Goal: Task Accomplishment & Management: Manage account settings

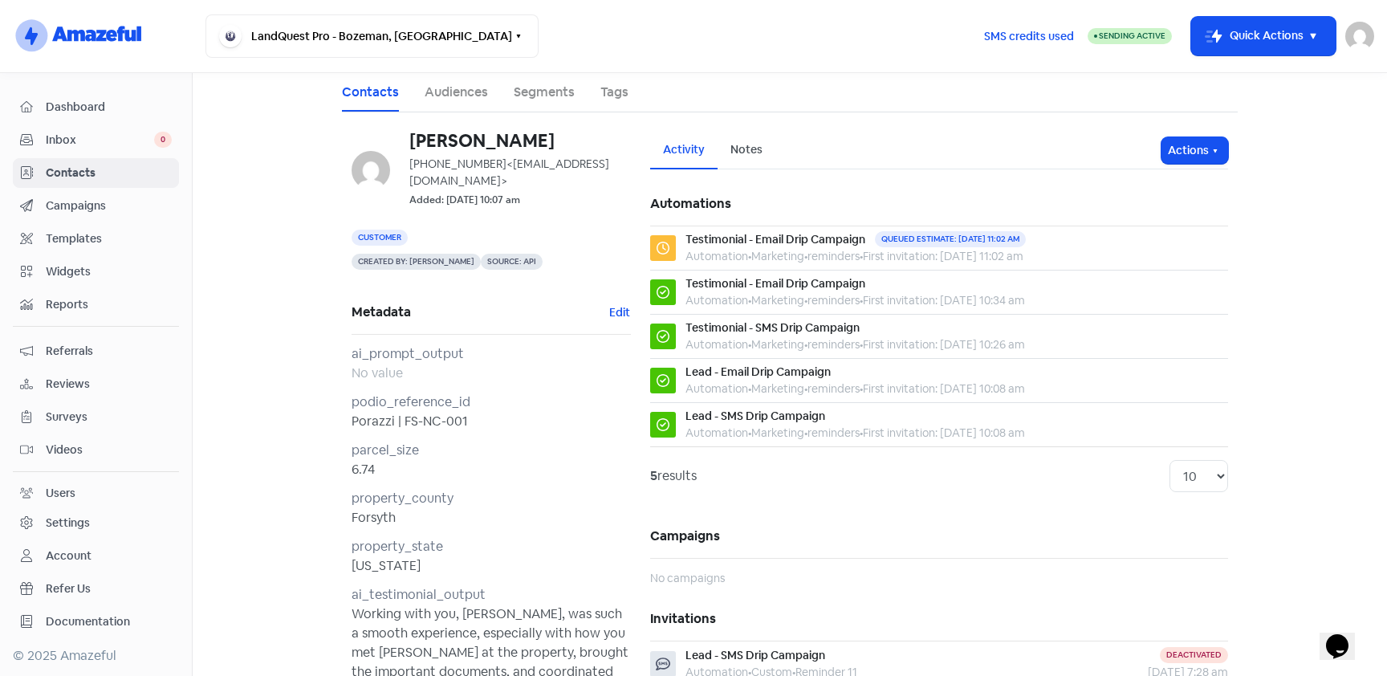
click at [533, 94] on link "Segments" at bounding box center [544, 92] width 61 height 19
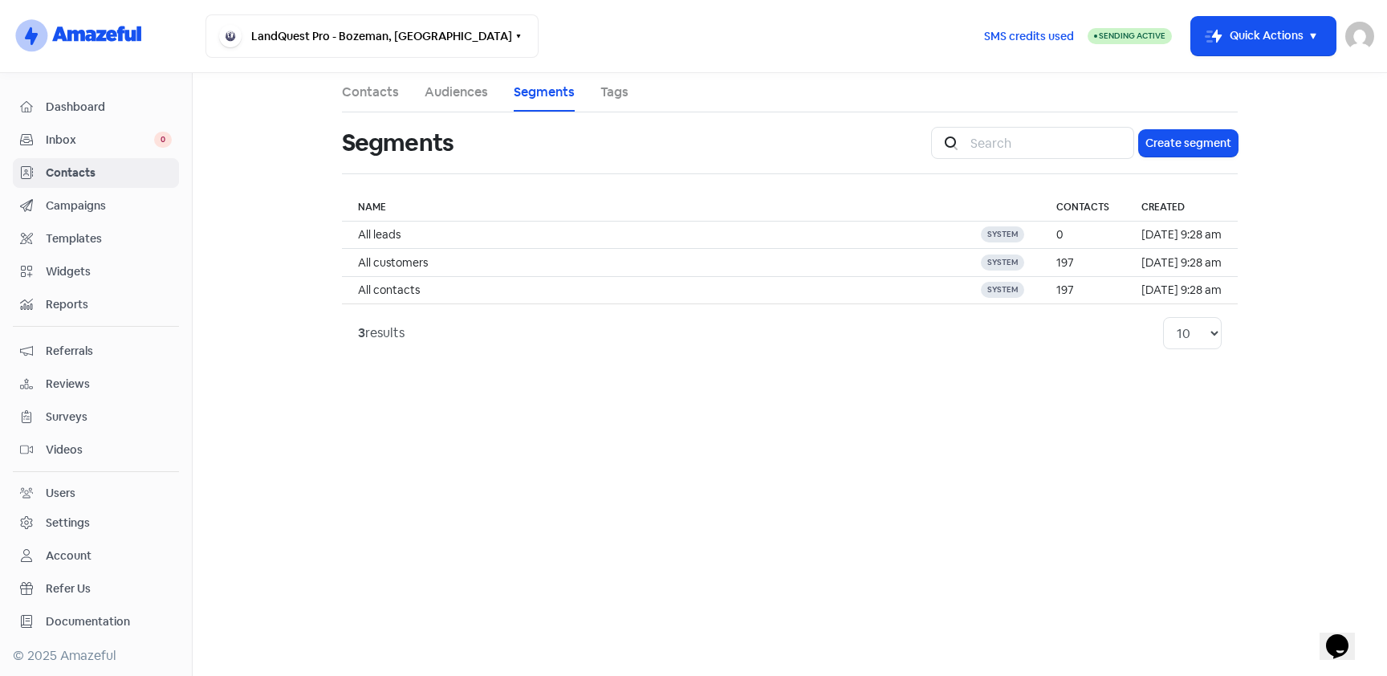
click at [62, 194] on link "Campaigns" at bounding box center [96, 206] width 166 height 30
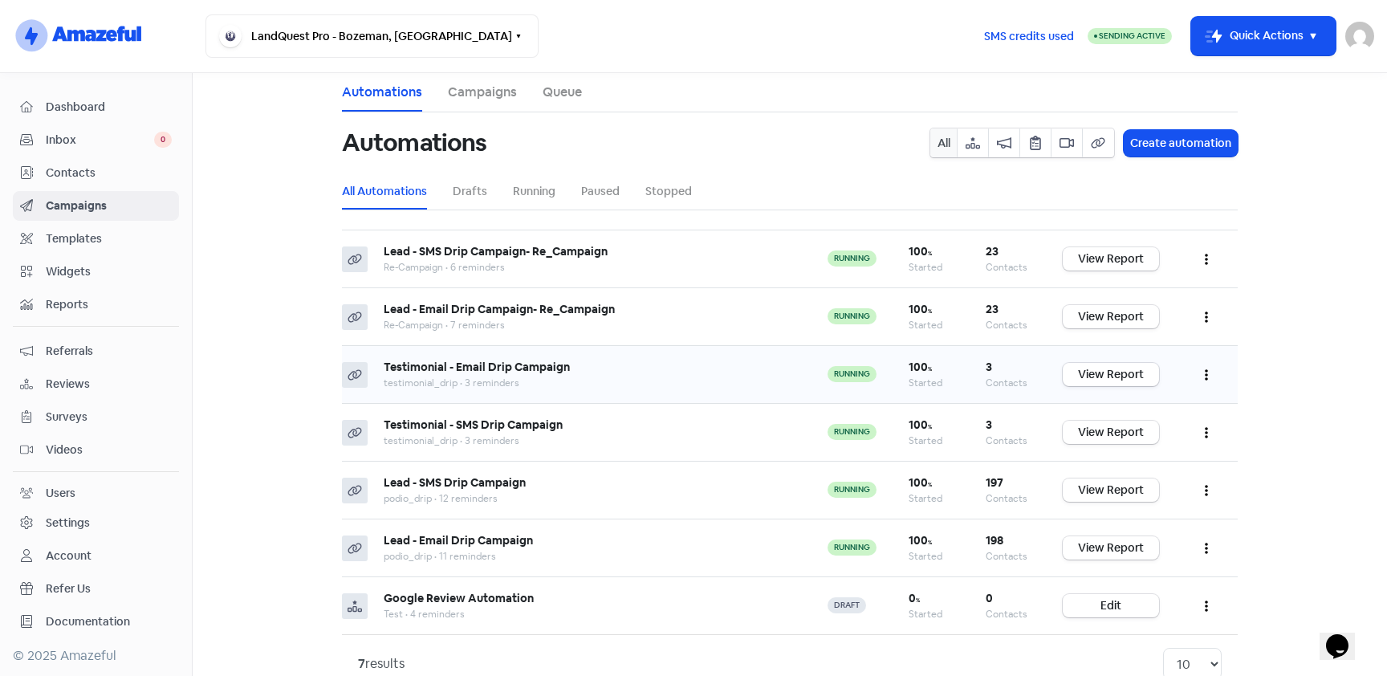
click at [1206, 376] on icon "button" at bounding box center [1206, 374] width 3 height 13
click at [1161, 415] on button "Edit" at bounding box center [1157, 415] width 127 height 32
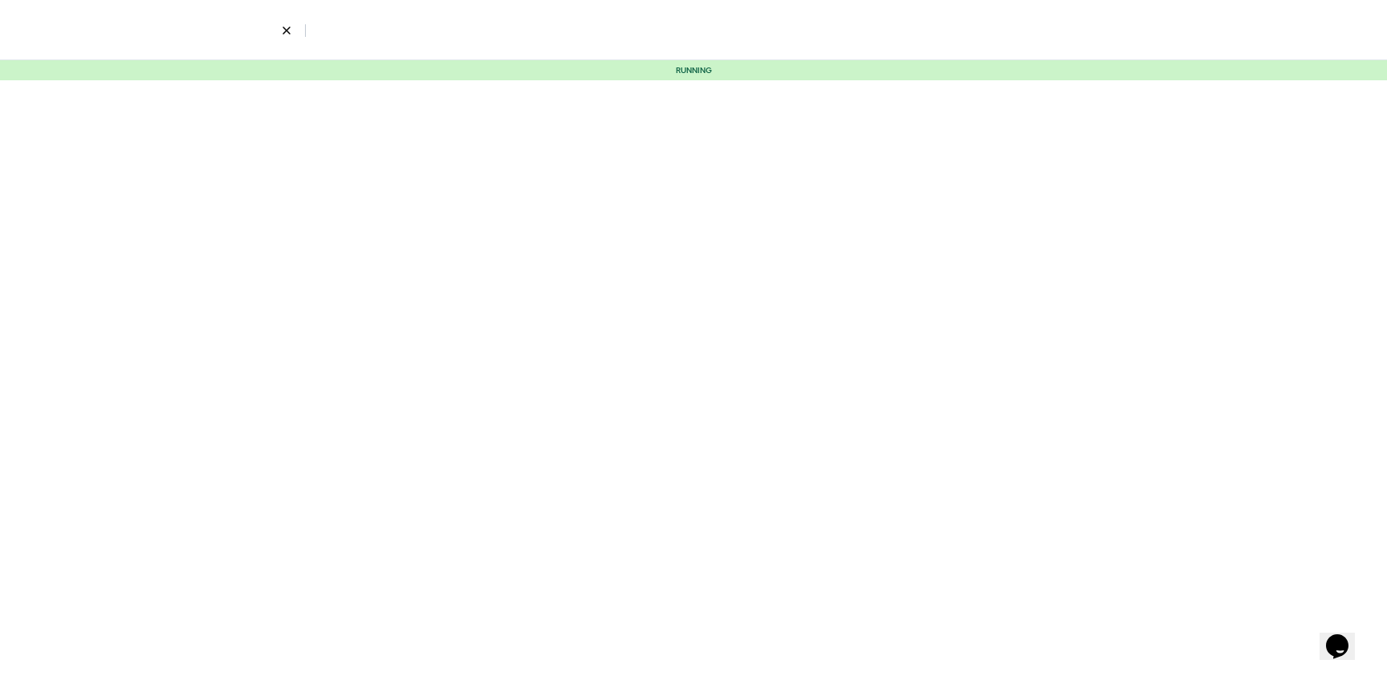
select select "2295"
select select "4"
select select "12"
select select "17"
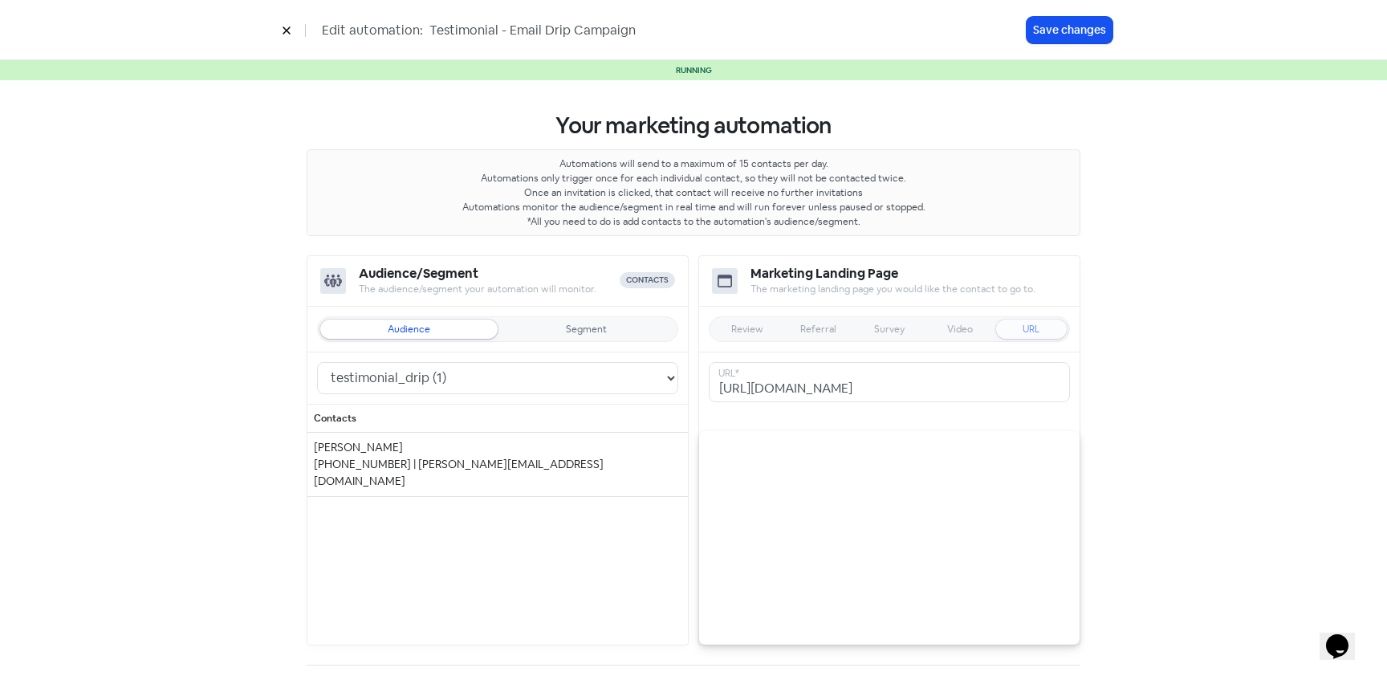
click at [285, 33] on icon at bounding box center [287, 31] width 10 height 10
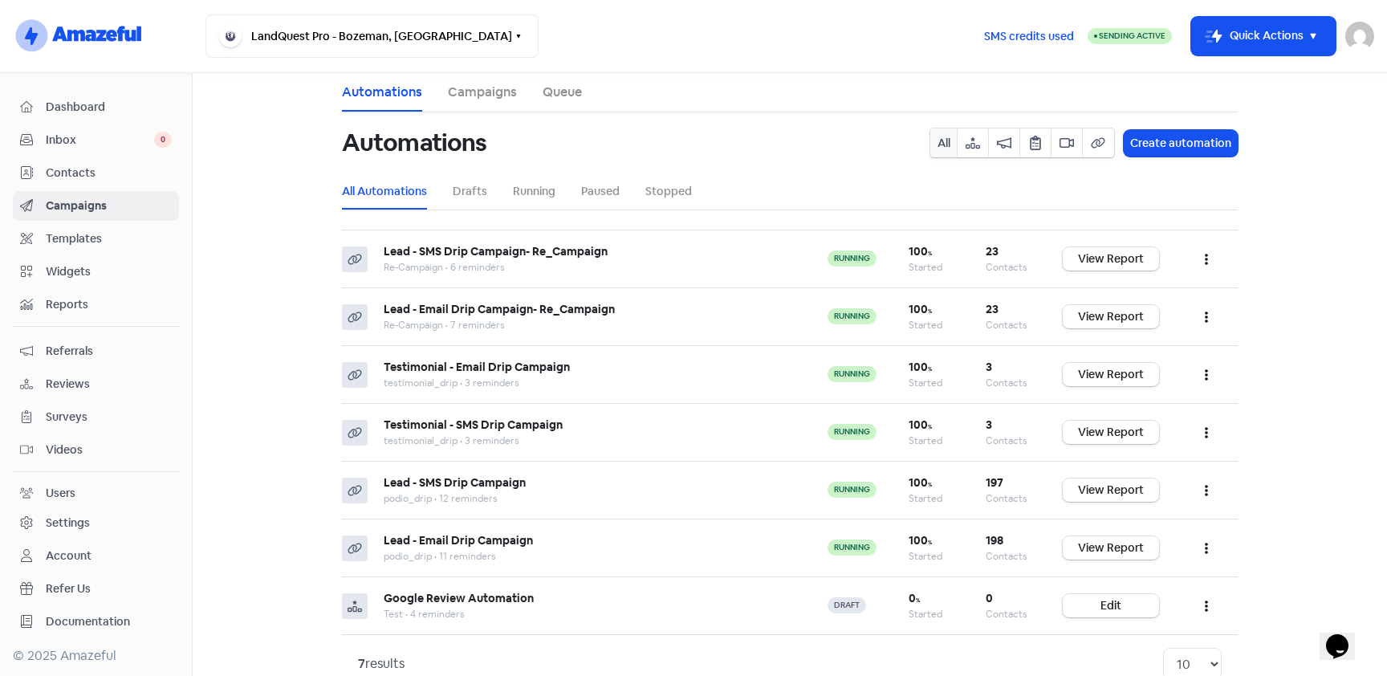
click at [494, 96] on link "Campaigns" at bounding box center [482, 92] width 69 height 19
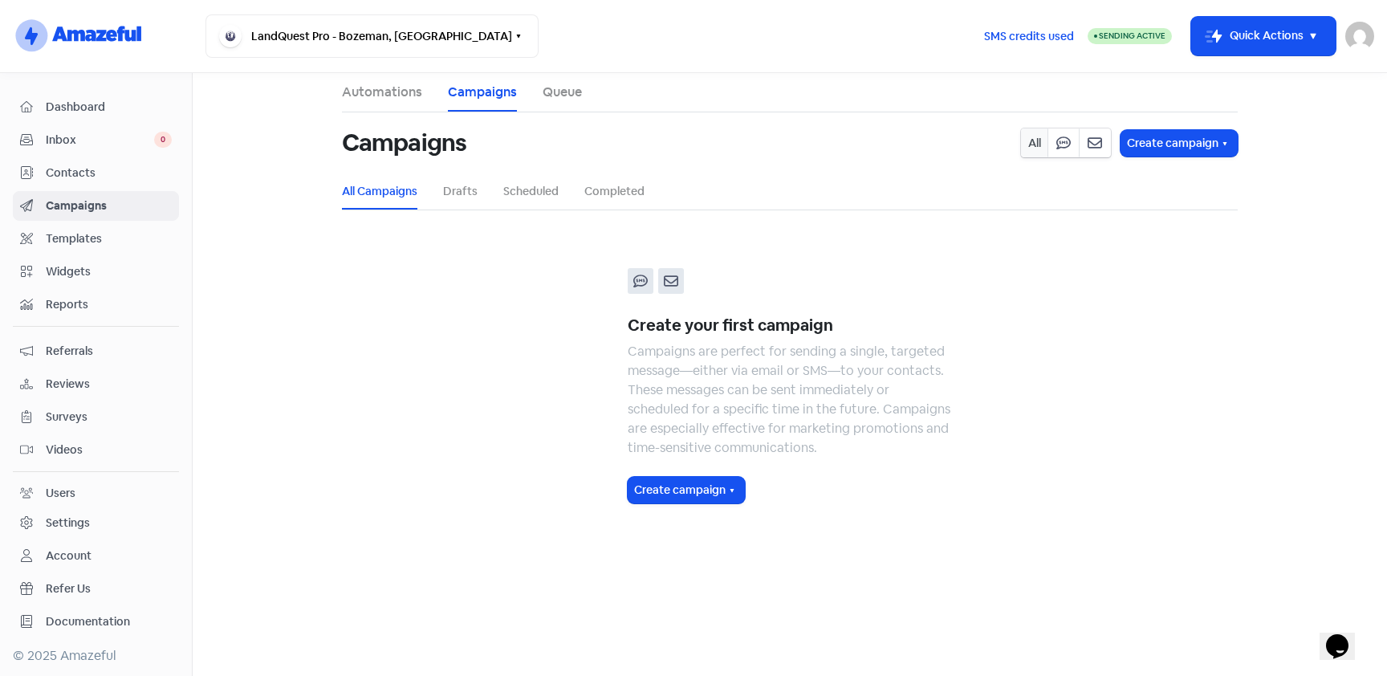
click at [403, 94] on link "Automations" at bounding box center [382, 92] width 80 height 19
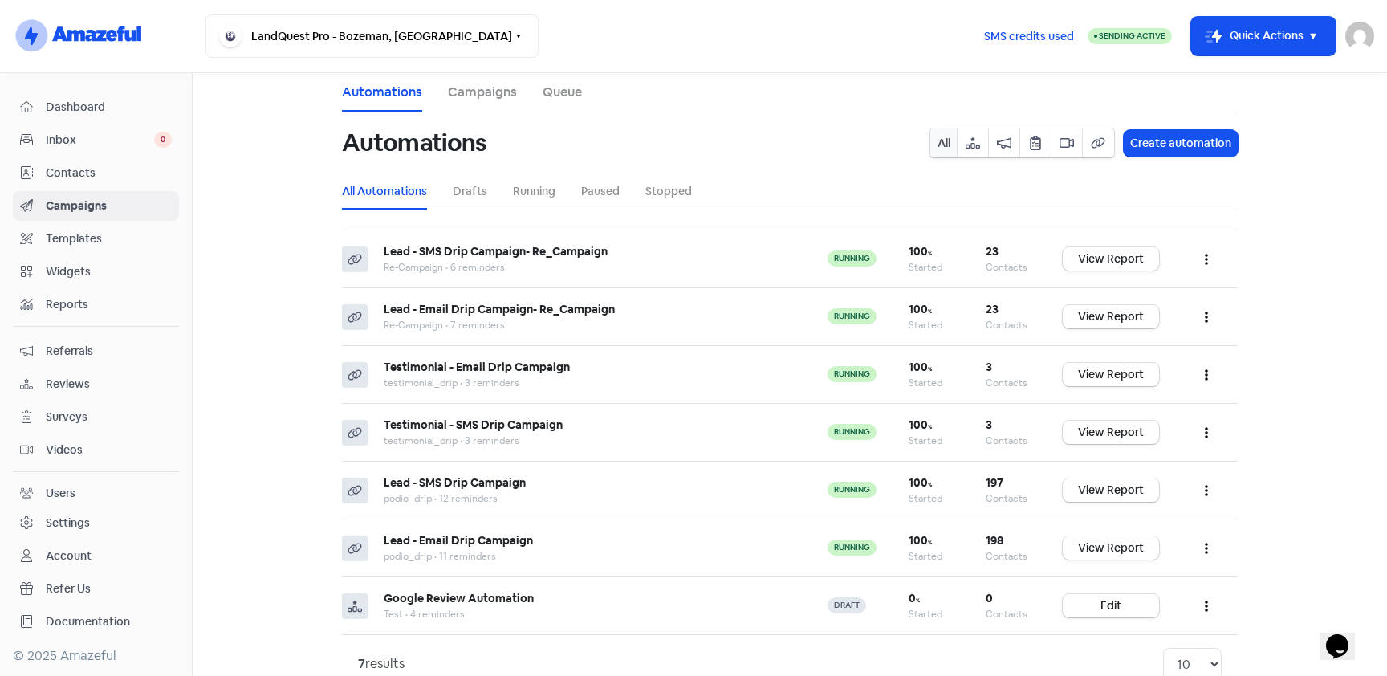
click at [111, 627] on span "Documentation" at bounding box center [109, 621] width 126 height 17
click at [99, 180] on span "Contacts" at bounding box center [109, 173] width 126 height 17
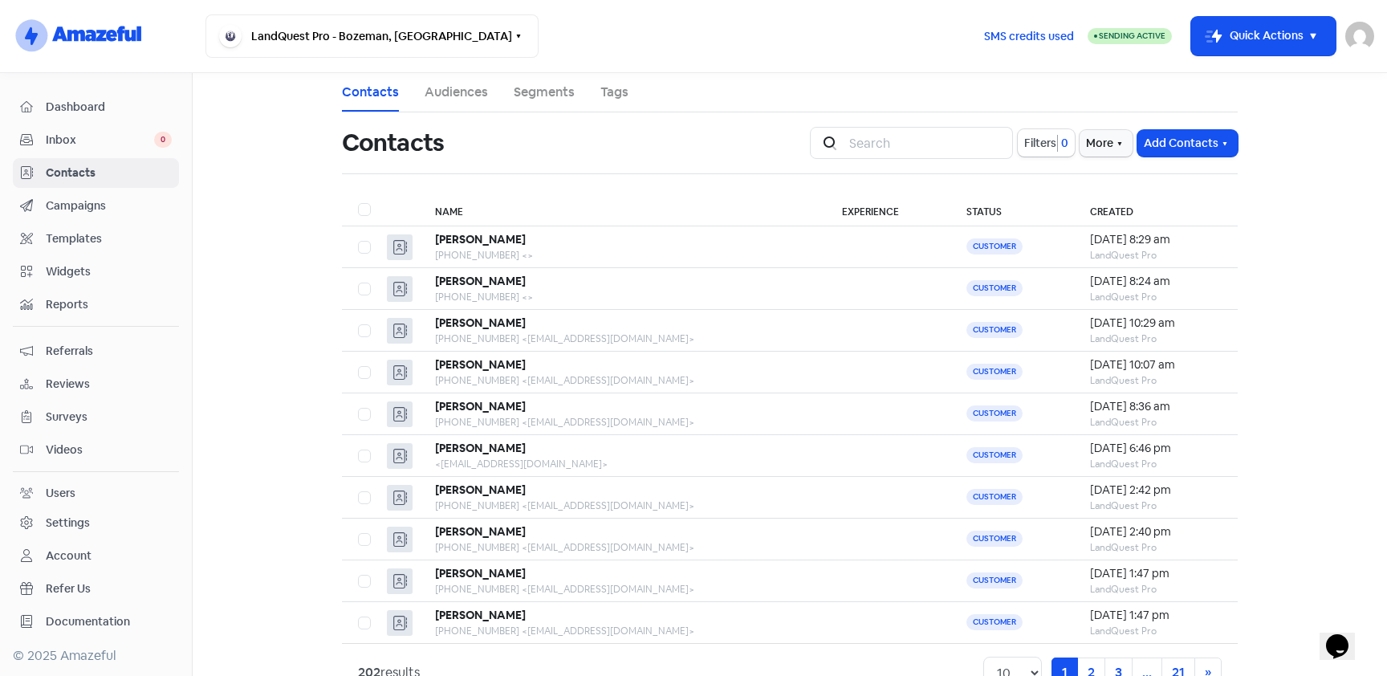
click at [444, 87] on link "Audiences" at bounding box center [456, 92] width 63 height 19
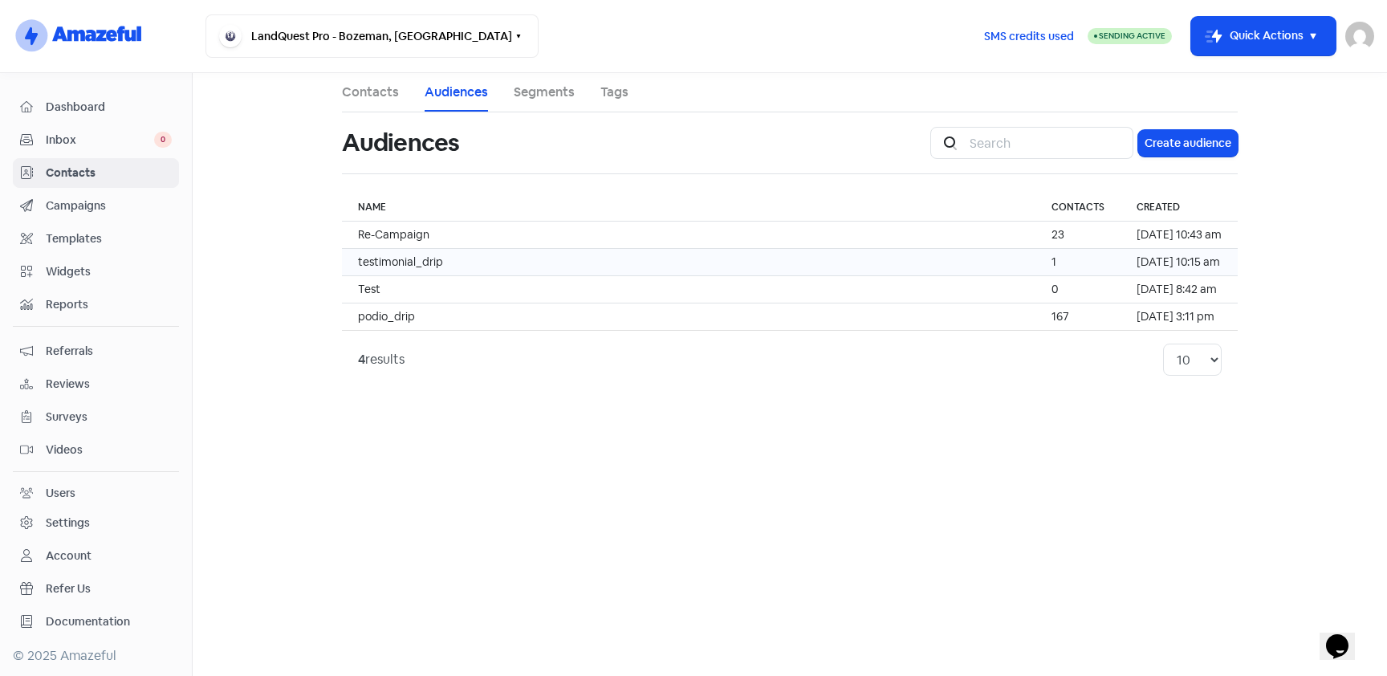
click at [421, 265] on span "testimonial_drip" at bounding box center [400, 261] width 85 height 14
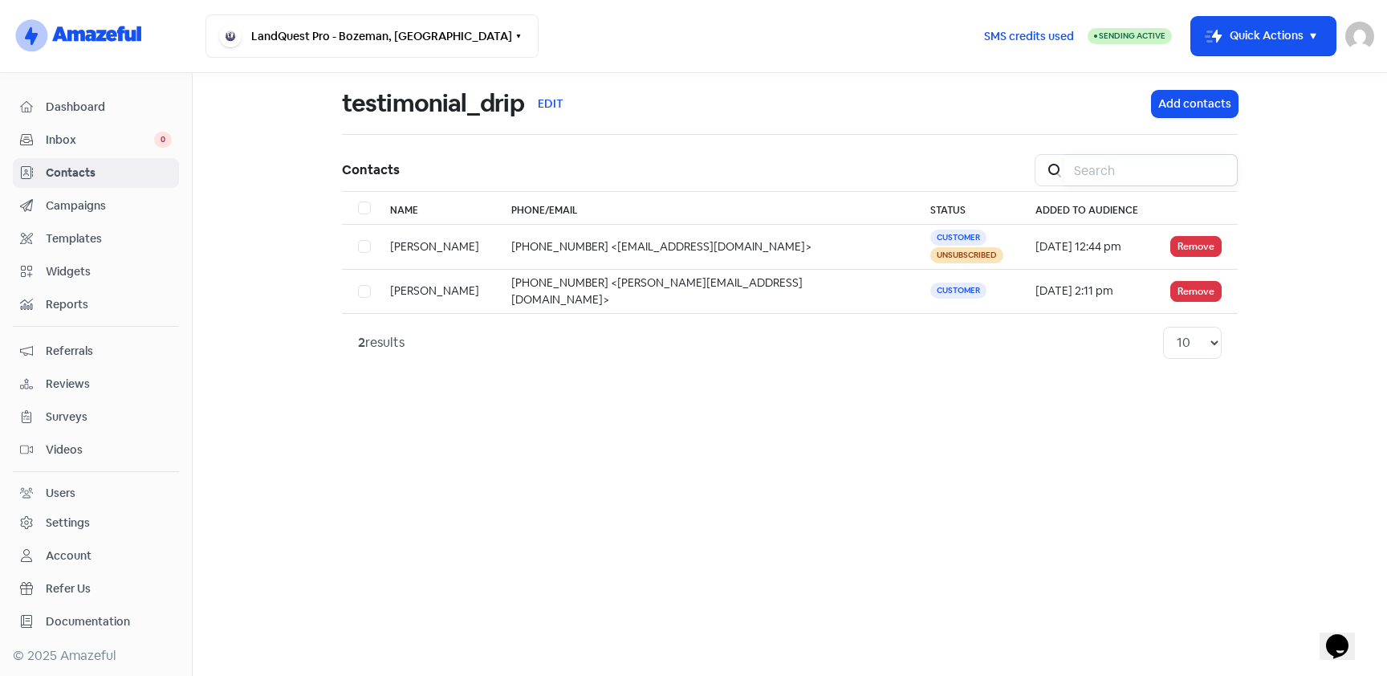
click at [1139, 177] on input "search" at bounding box center [1150, 170] width 173 height 32
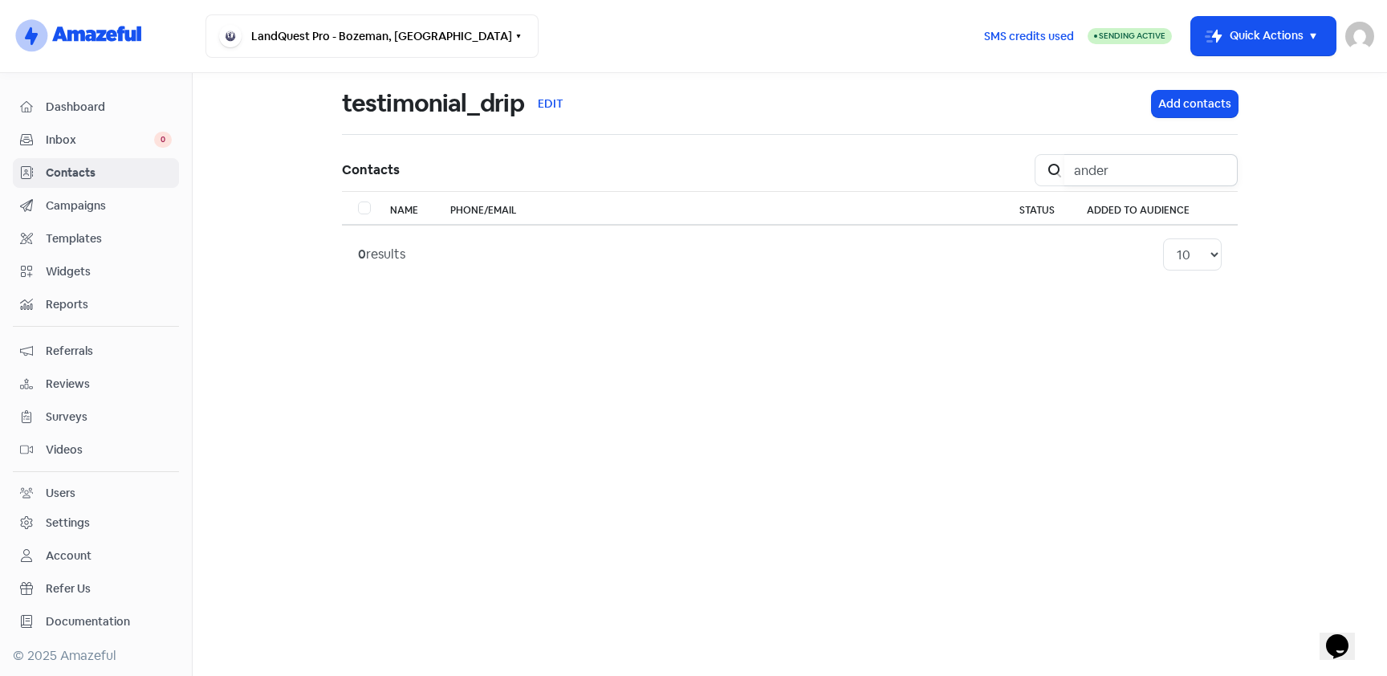
type input "ander"
click at [139, 173] on span "Contacts" at bounding box center [109, 173] width 126 height 17
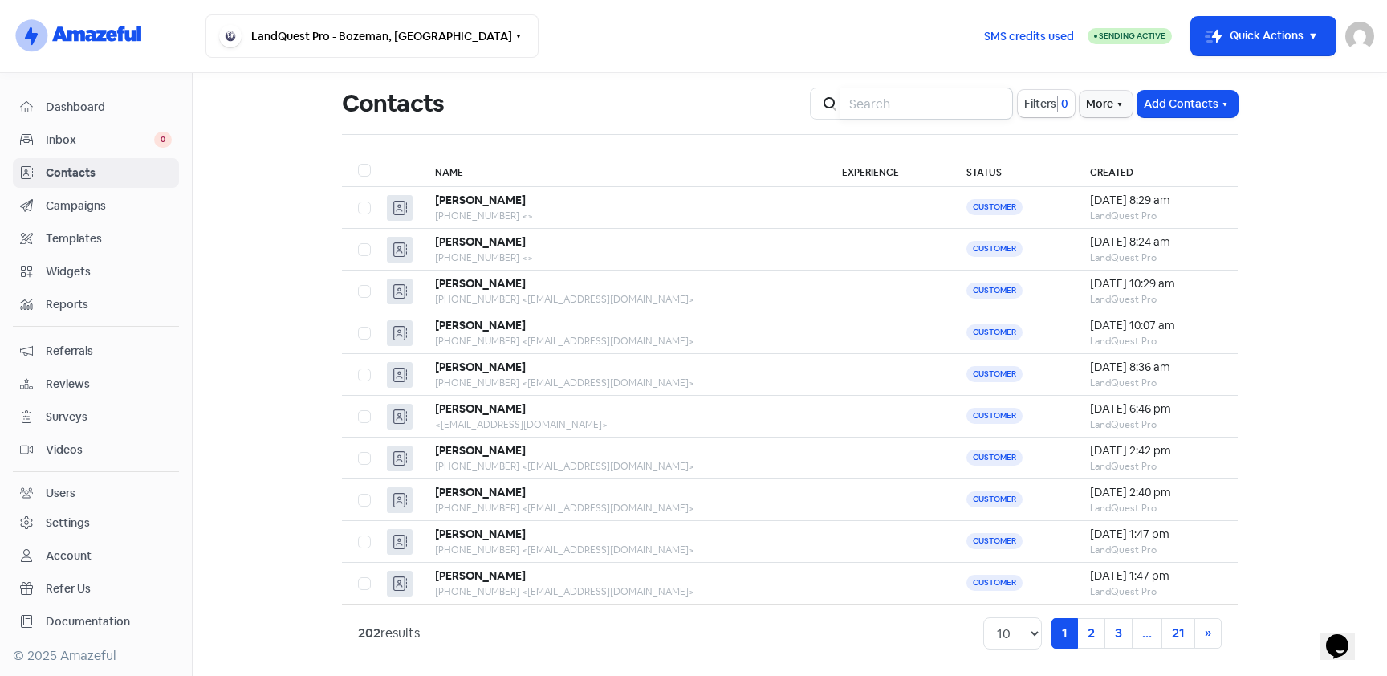
click at [933, 97] on input "search" at bounding box center [926, 103] width 173 height 32
type input "anders"
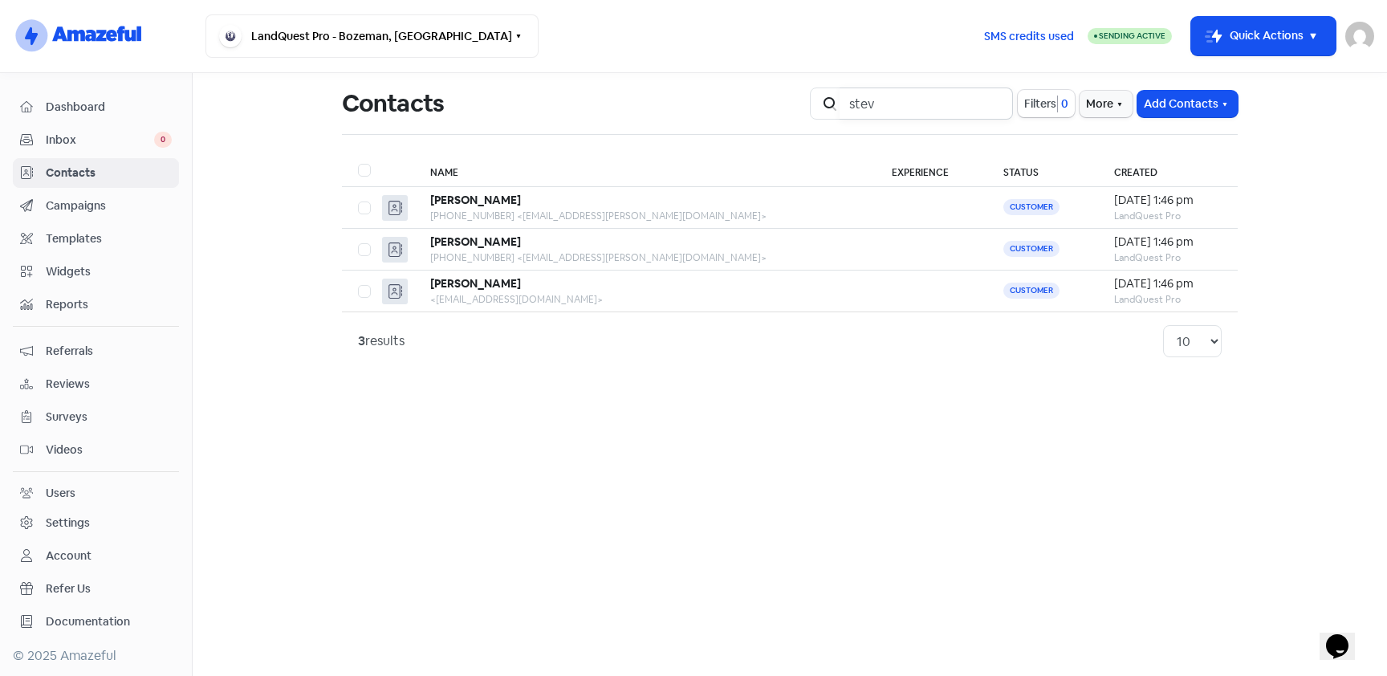
click at [915, 91] on input "stev" at bounding box center [926, 103] width 173 height 32
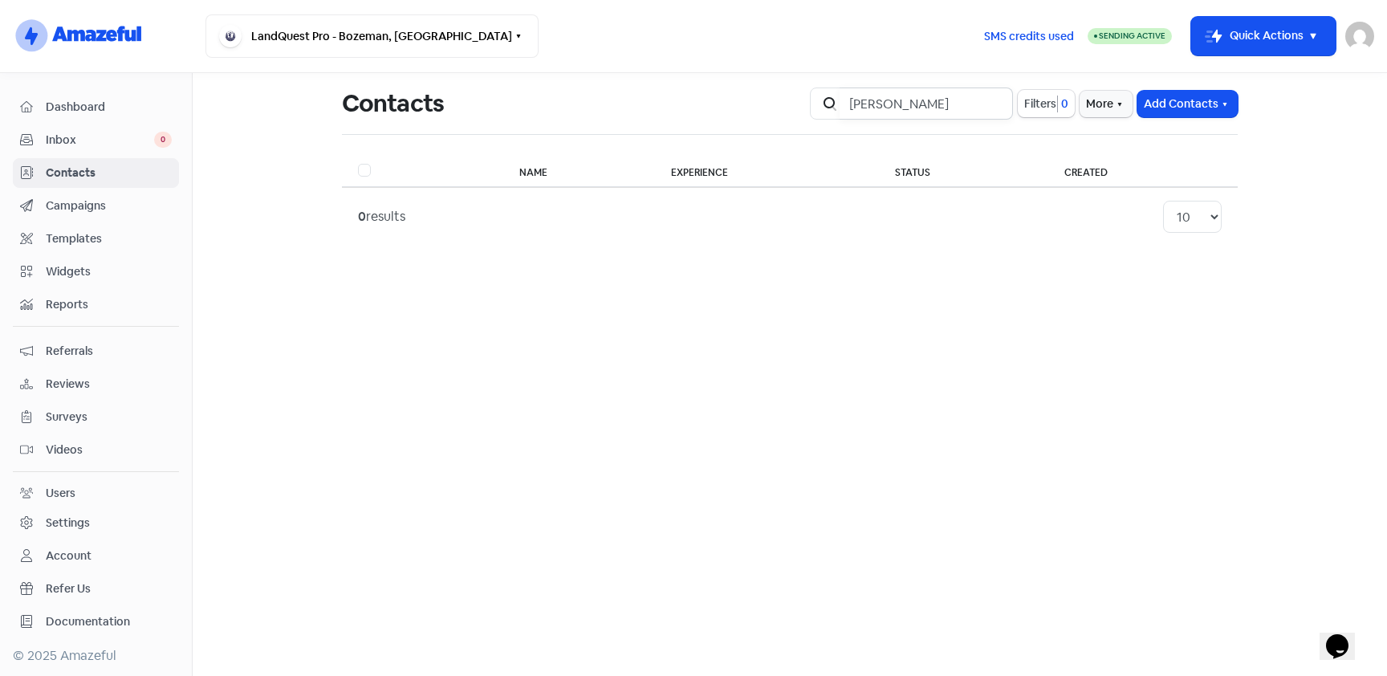
click at [917, 103] on input "dobson" at bounding box center [926, 103] width 173 height 32
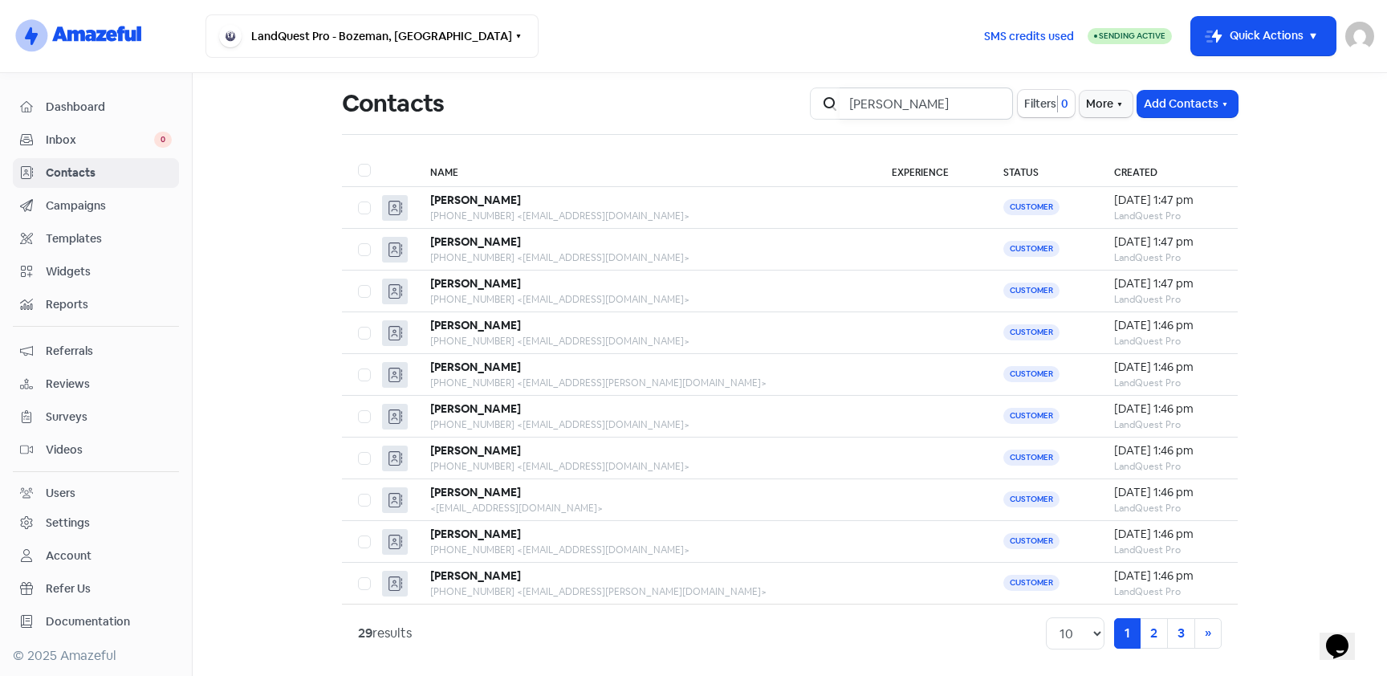
type input "karen"
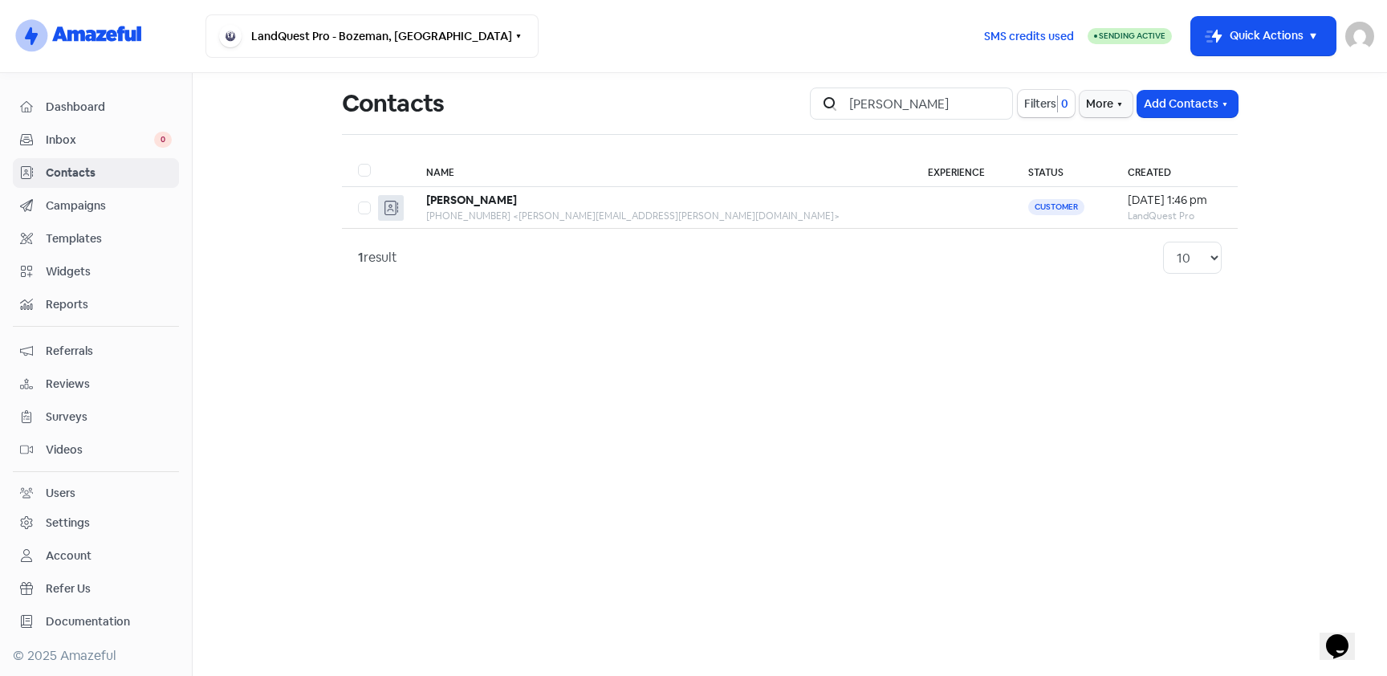
click at [110, 178] on span "Contacts" at bounding box center [109, 173] width 126 height 17
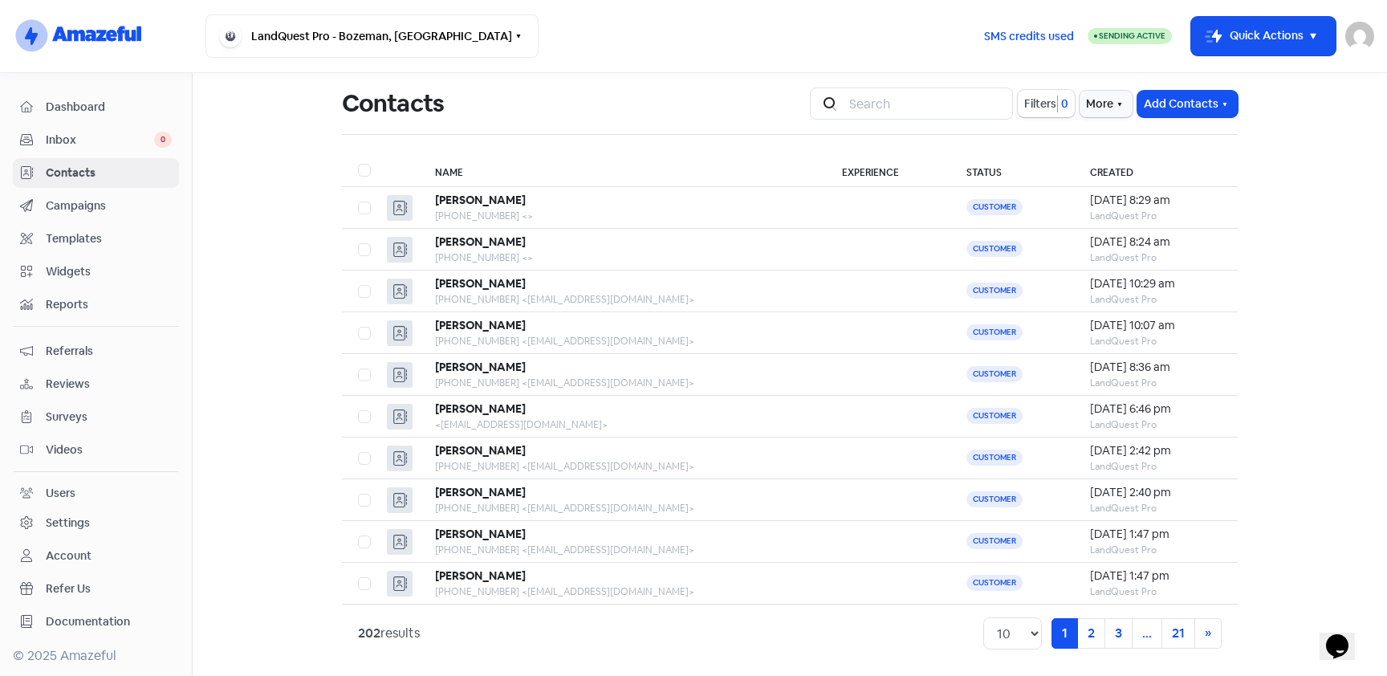
click at [79, 211] on span "Campaigns" at bounding box center [109, 205] width 126 height 17
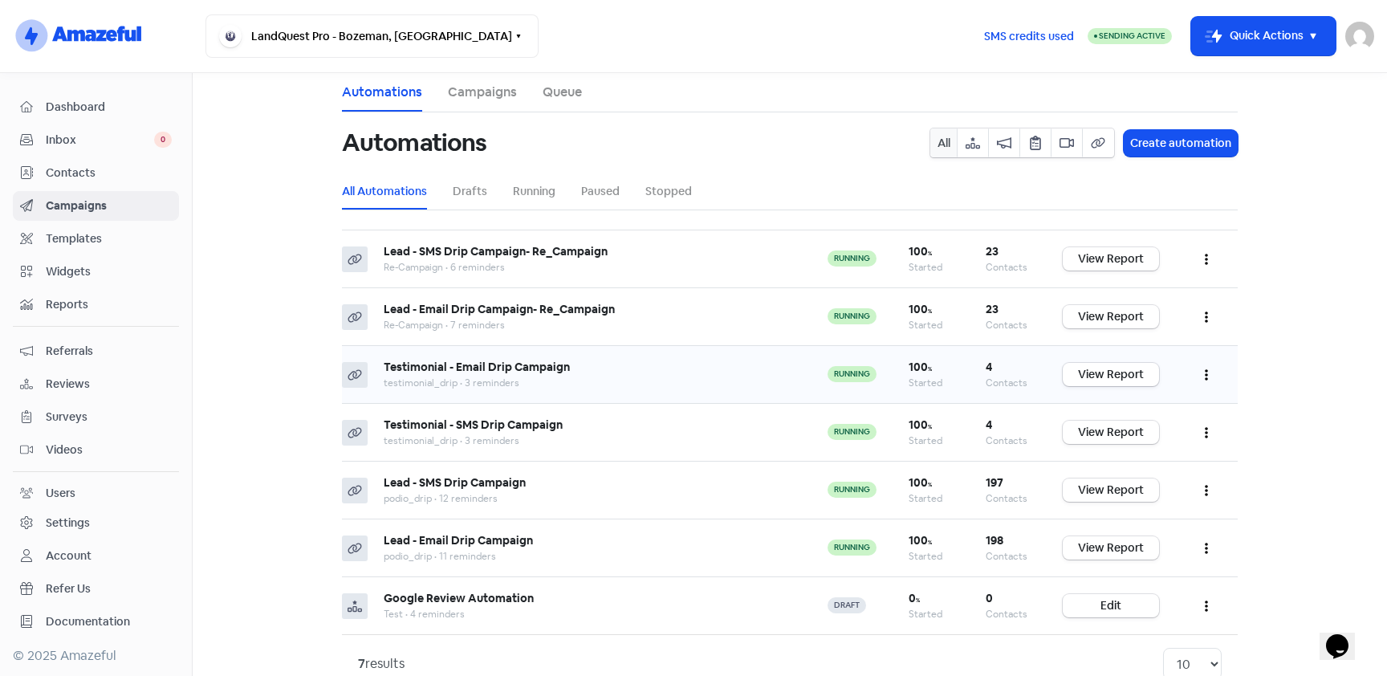
click at [481, 368] on b "Testimonial - Email Drip Campaign" at bounding box center [477, 367] width 186 height 14
click at [1206, 373] on icon "button" at bounding box center [1206, 374] width 3 height 13
click at [1140, 417] on button "Edit" at bounding box center [1157, 415] width 127 height 32
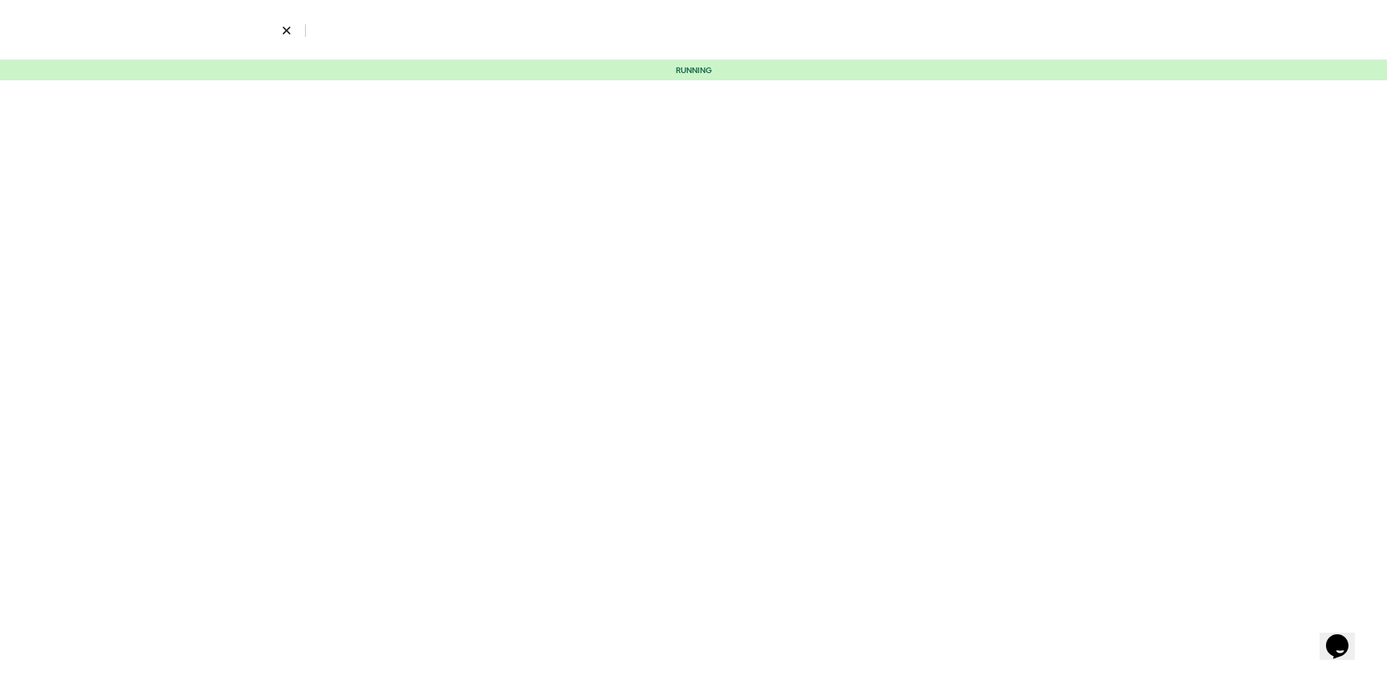
select select "2295"
select select "4"
select select "12"
select select "17"
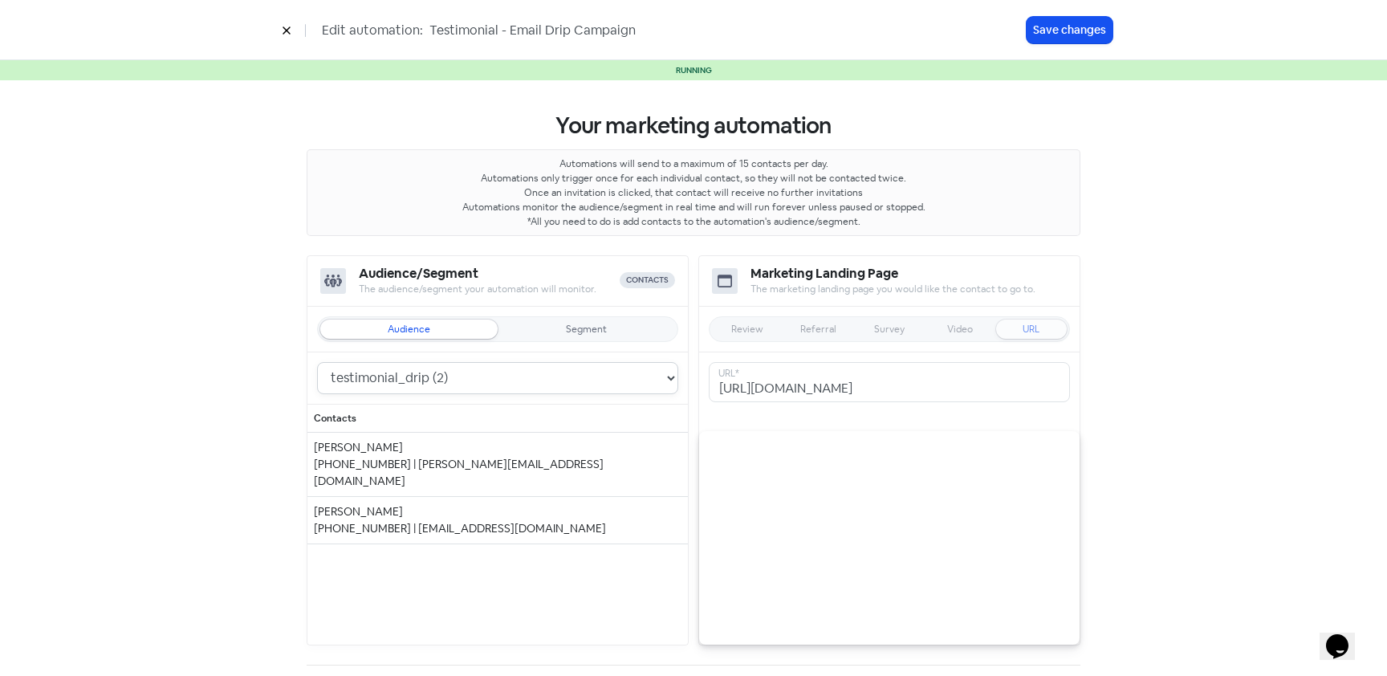
click at [575, 379] on select "Re-Campaign (23) testimonial_drip (2) Test (0) podio_drip (167)" at bounding box center [497, 378] width 361 height 32
click at [317, 362] on select "Re-Campaign (23) testimonial_drip (2) Test (0) podio_drip (167)" at bounding box center [497, 378] width 361 height 32
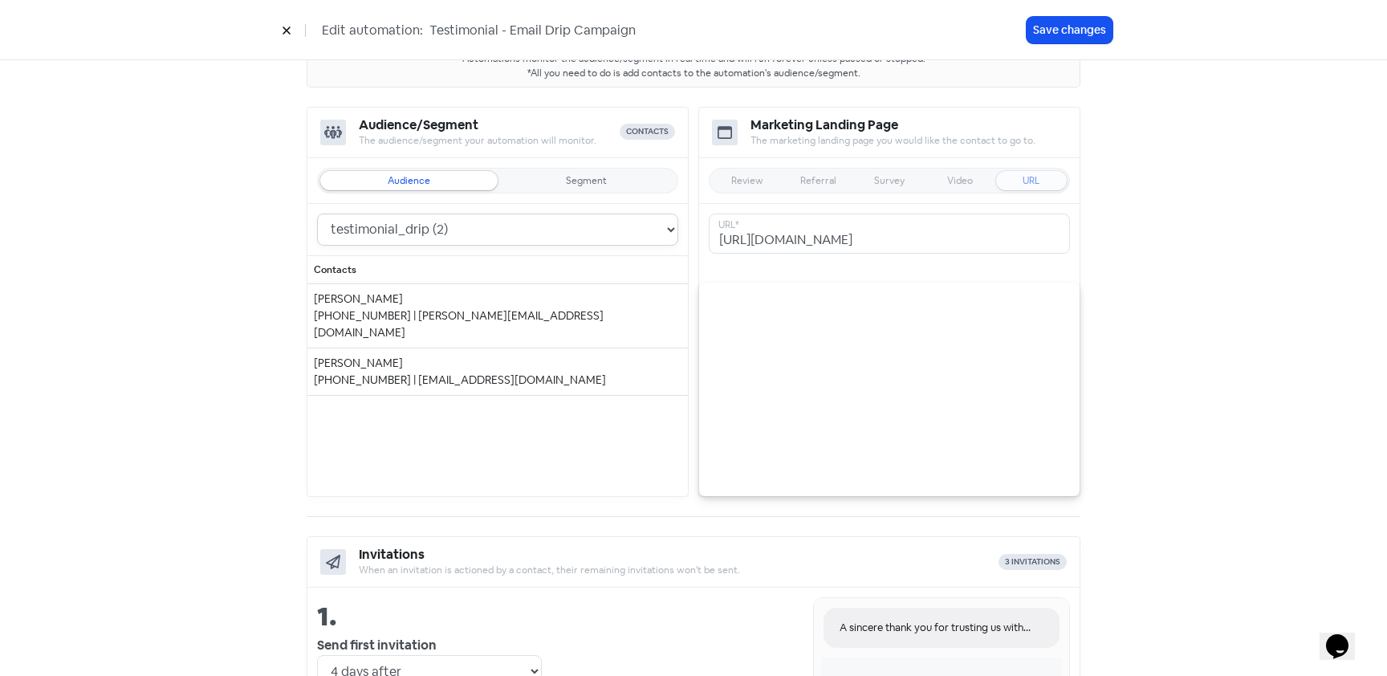
scroll to position [193, 0]
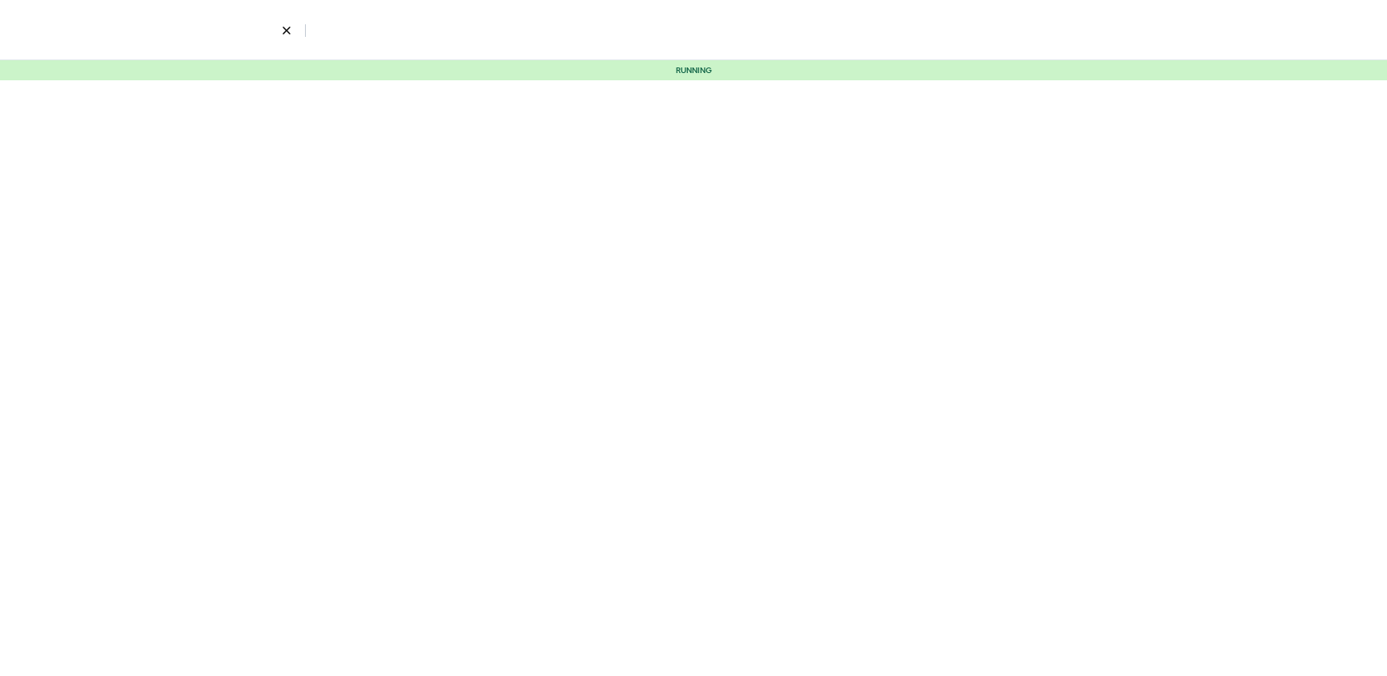
select select "2295"
select select "4"
select select "12"
select select "17"
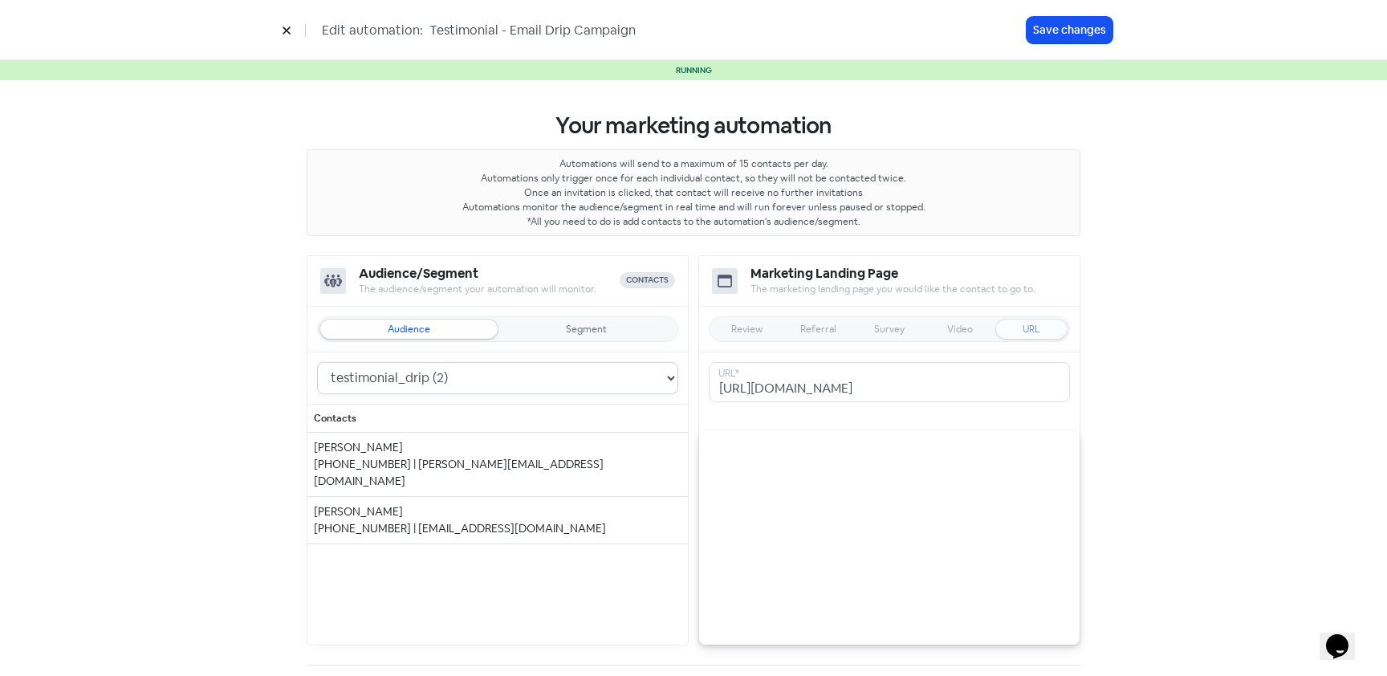
click at [391, 366] on select "Re-Campaign (23) testimonial_drip (2) Test (0) podio_drip (167)" at bounding box center [497, 378] width 361 height 32
click at [286, 26] on icon at bounding box center [287, 31] width 10 height 10
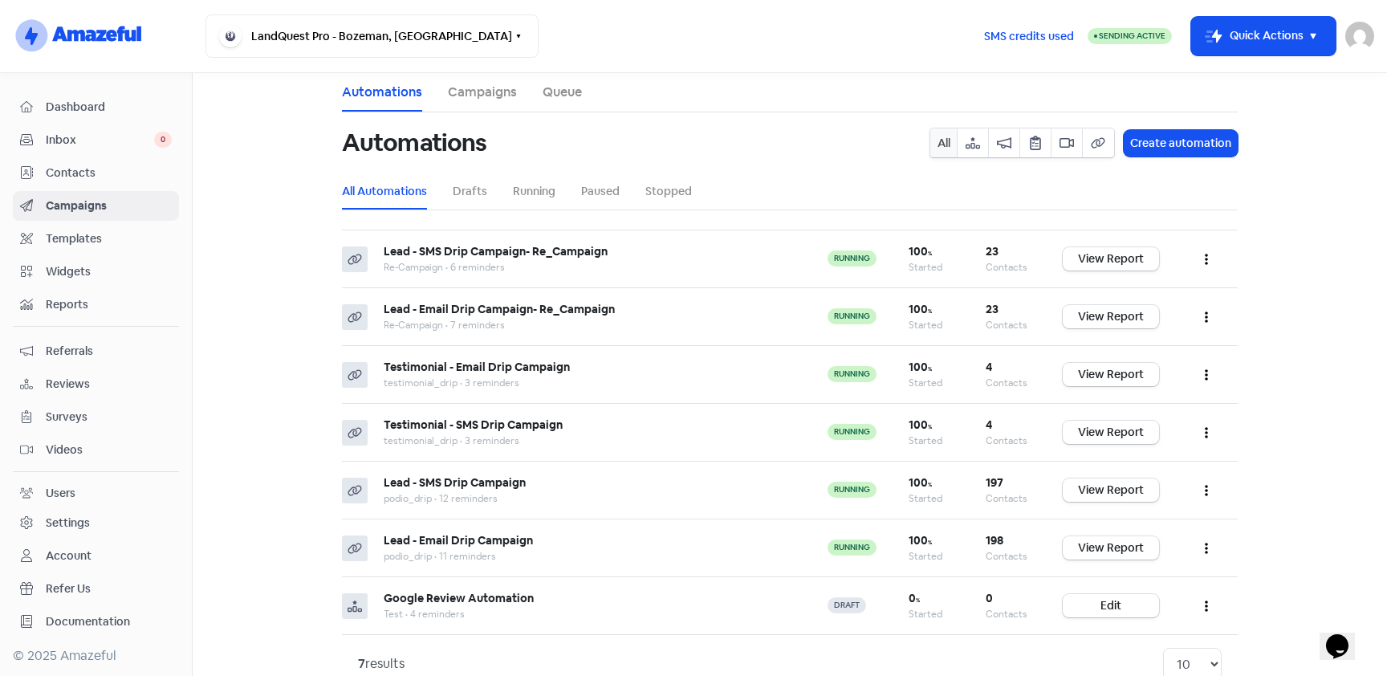
click at [88, 173] on span "Contacts" at bounding box center [109, 173] width 126 height 17
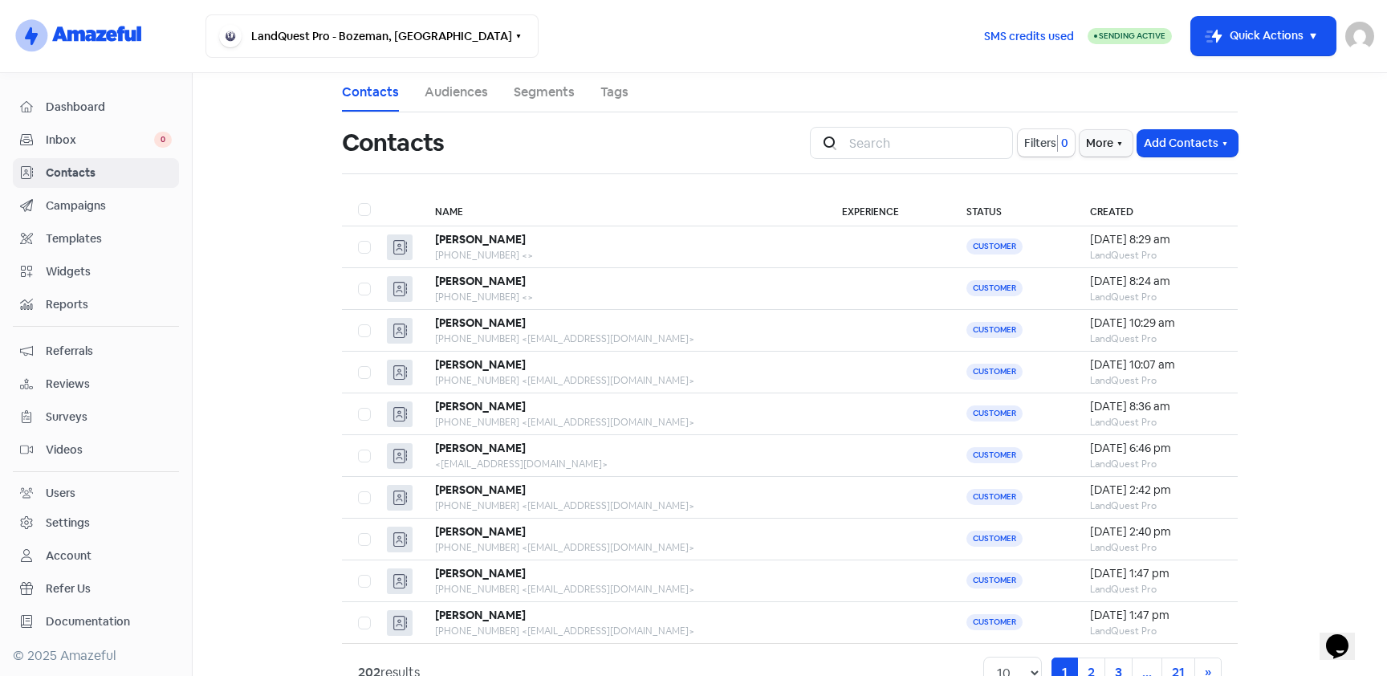
click at [470, 87] on link "Audiences" at bounding box center [456, 92] width 63 height 19
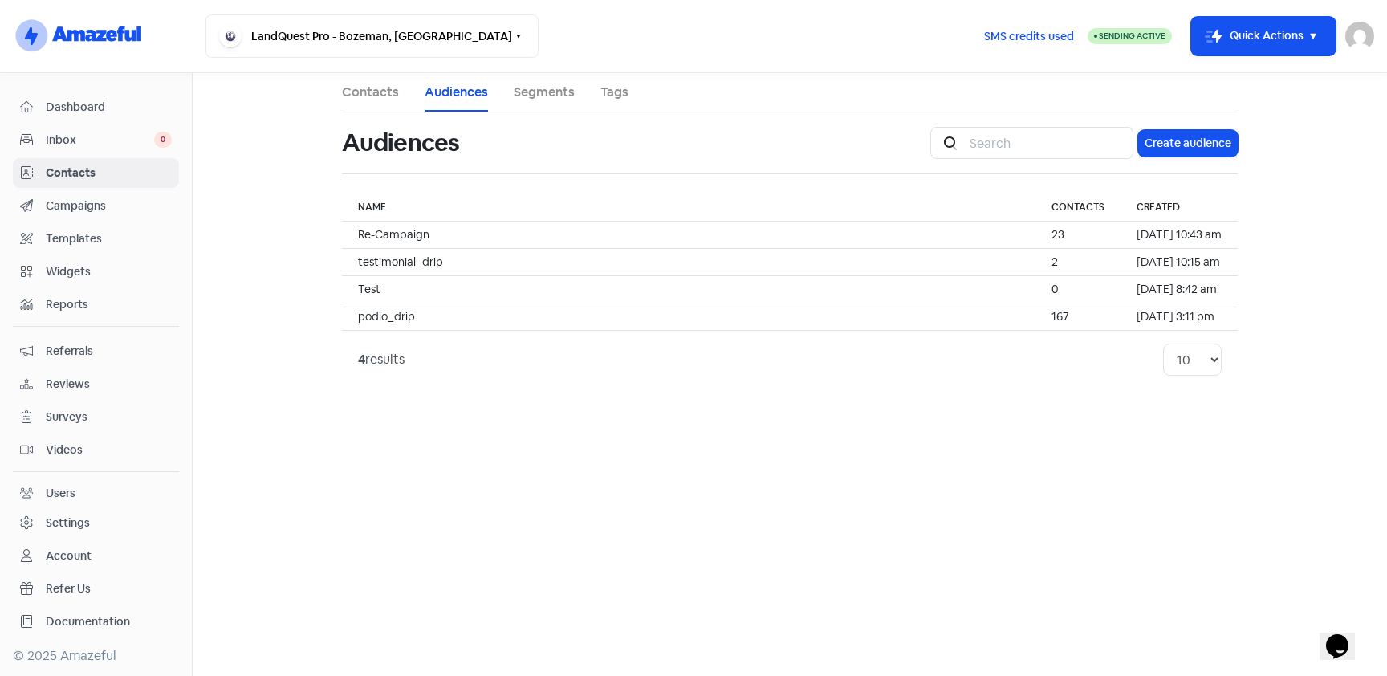
click at [90, 173] on span "Contacts" at bounding box center [109, 173] width 126 height 17
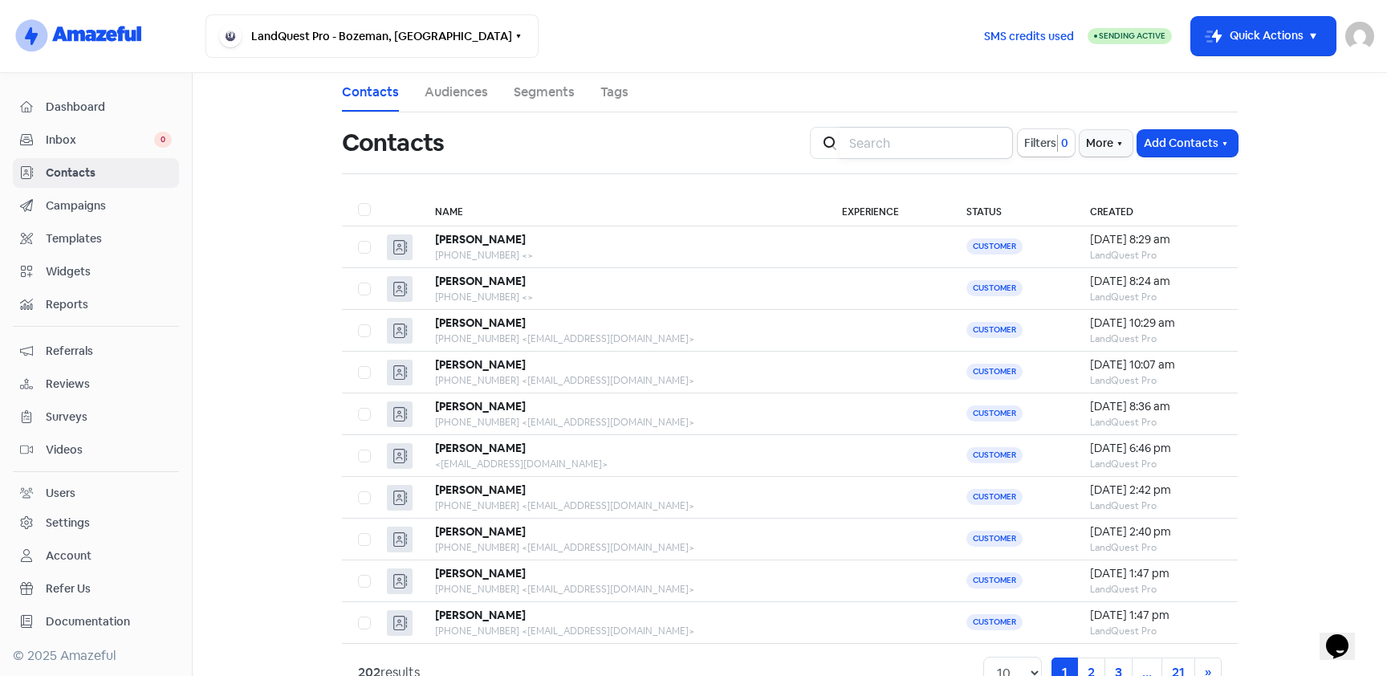
click at [924, 150] on input "search" at bounding box center [926, 143] width 173 height 32
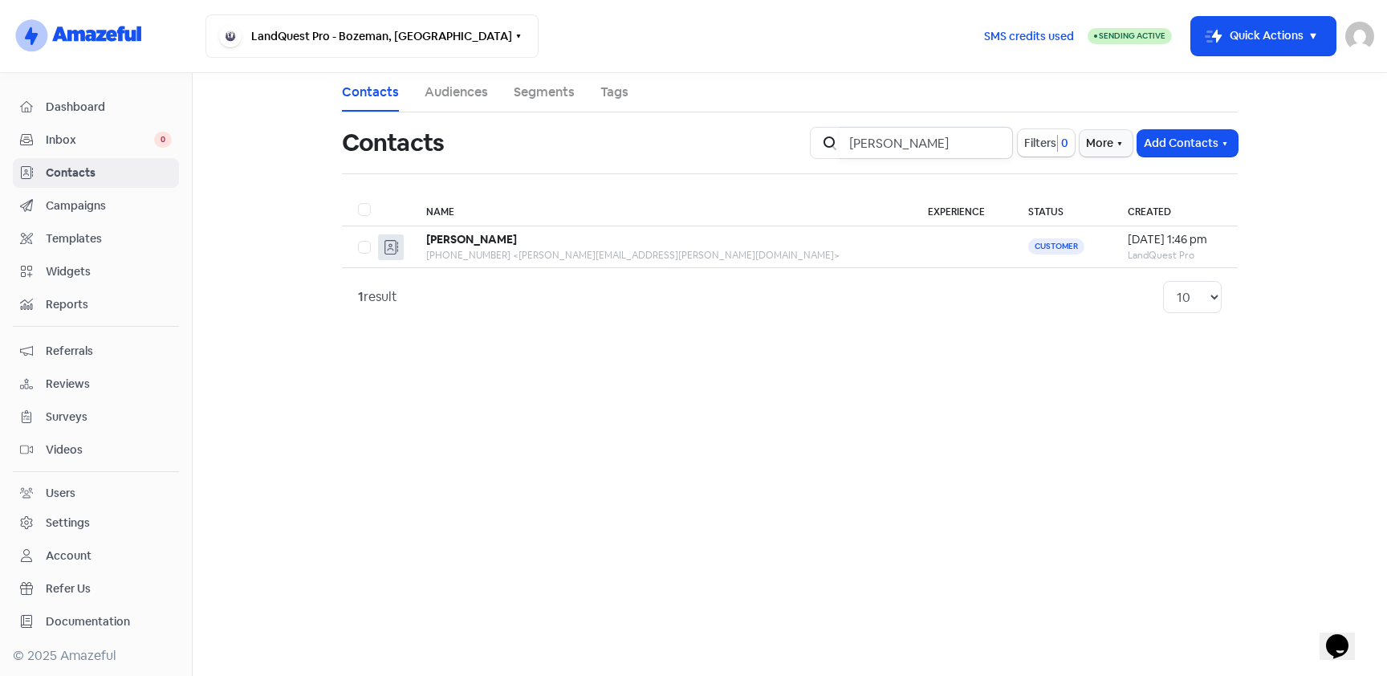
click at [878, 157] on input "karen" at bounding box center [926, 143] width 173 height 32
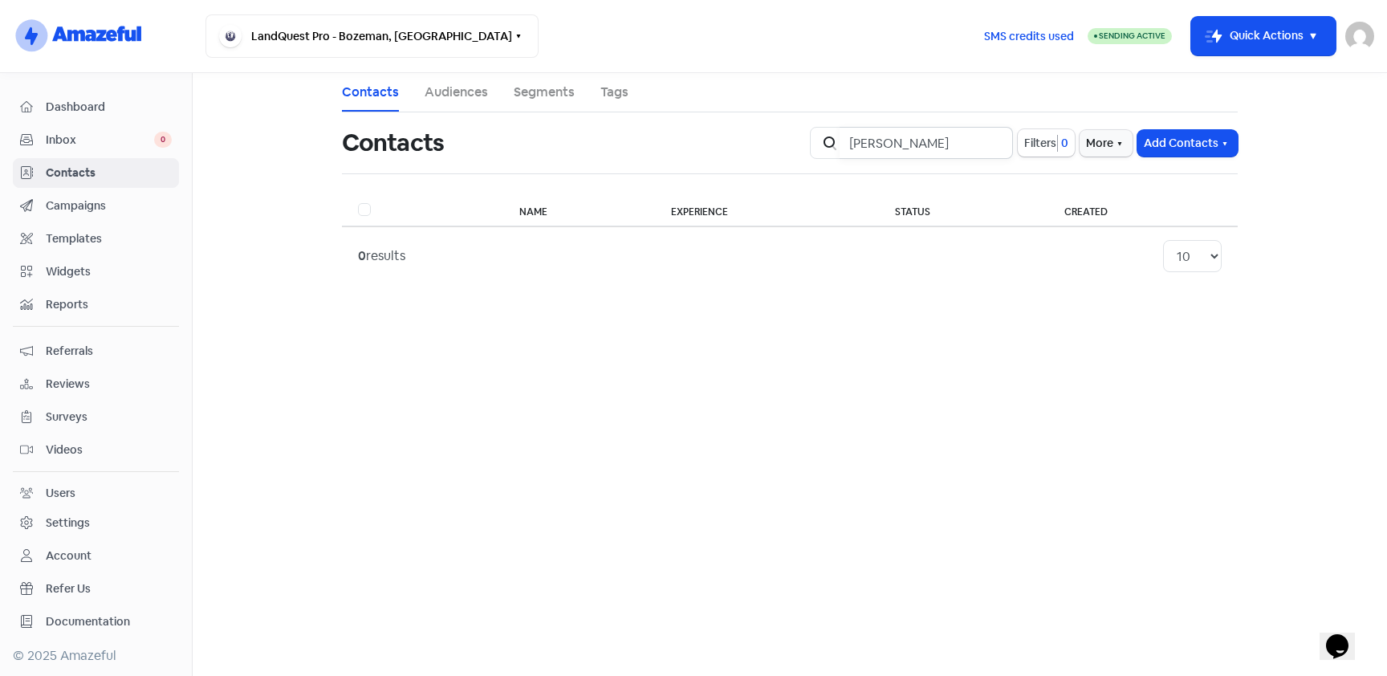
click at [941, 144] on input "rheinhart" at bounding box center [926, 143] width 173 height 32
type input "[PERSON_NAME]"
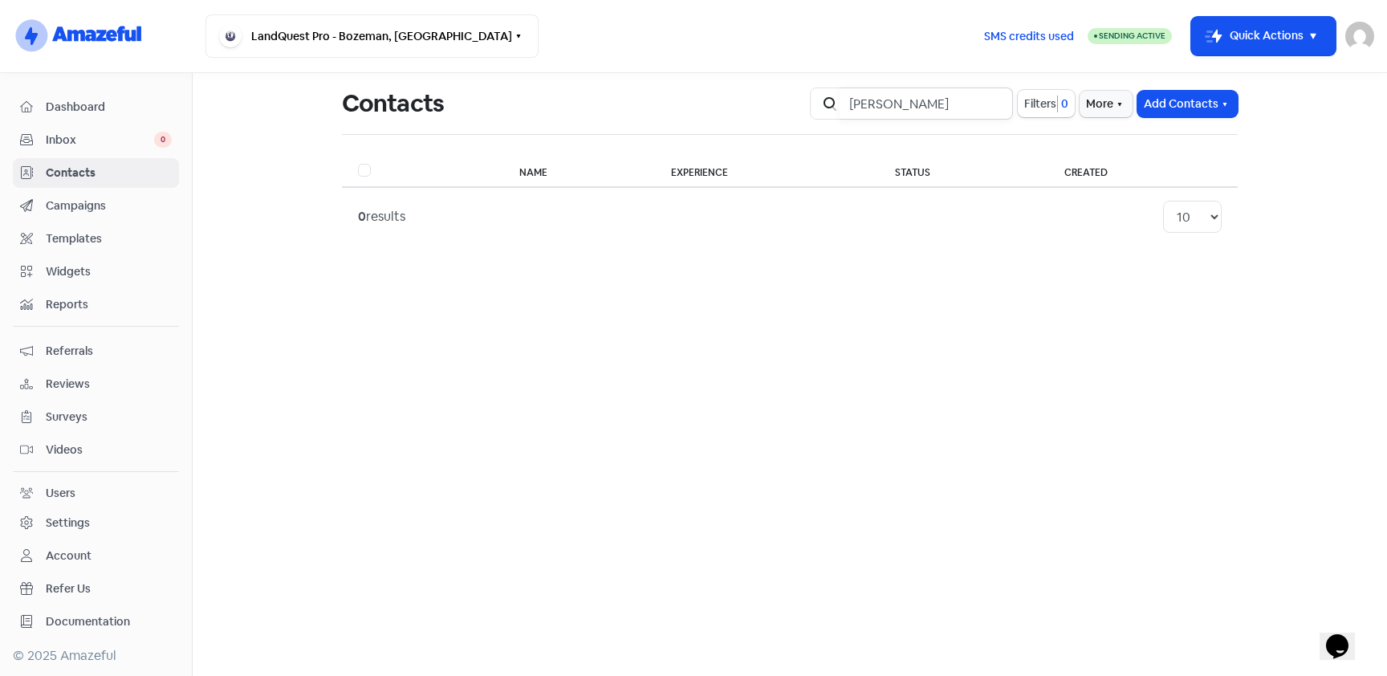
click at [902, 103] on input "[PERSON_NAME]" at bounding box center [926, 103] width 173 height 32
click at [941, 104] on input "[PERSON_NAME]" at bounding box center [926, 103] width 173 height 32
click at [97, 167] on span "Contacts" at bounding box center [109, 173] width 126 height 17
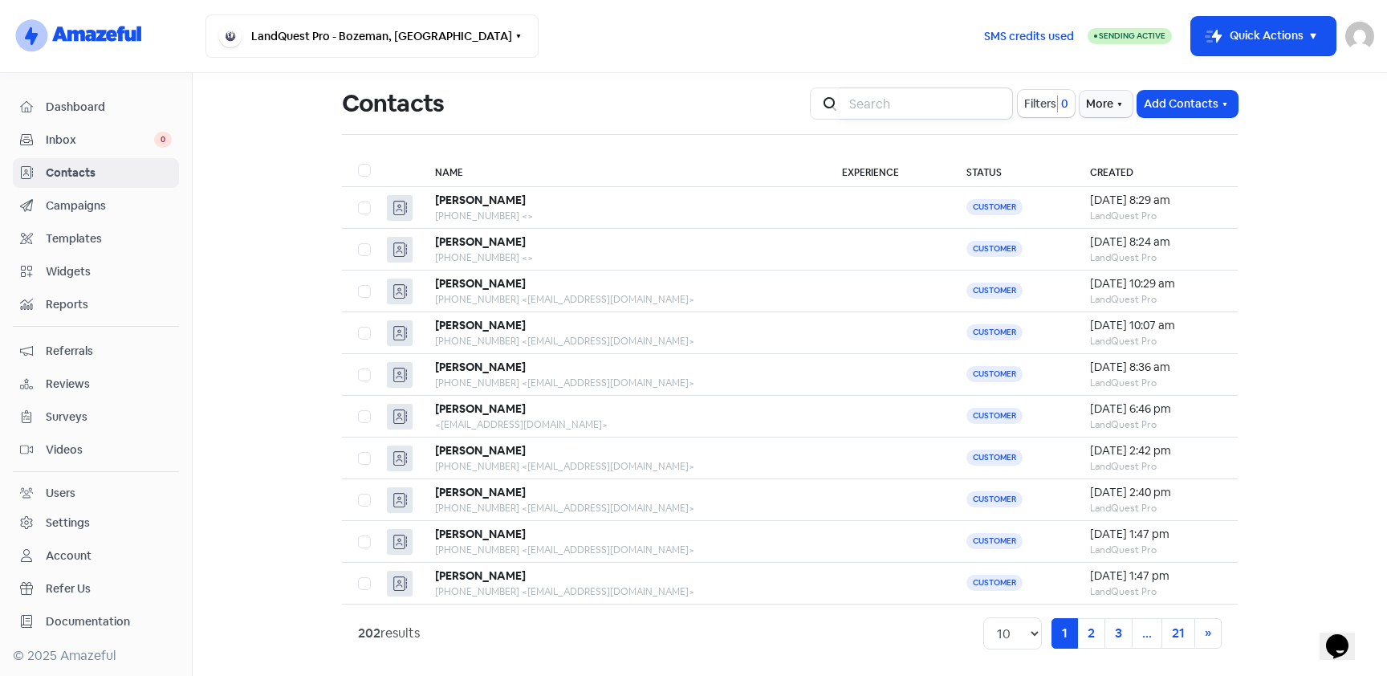
click at [938, 104] on input "search" at bounding box center [926, 103] width 173 height 32
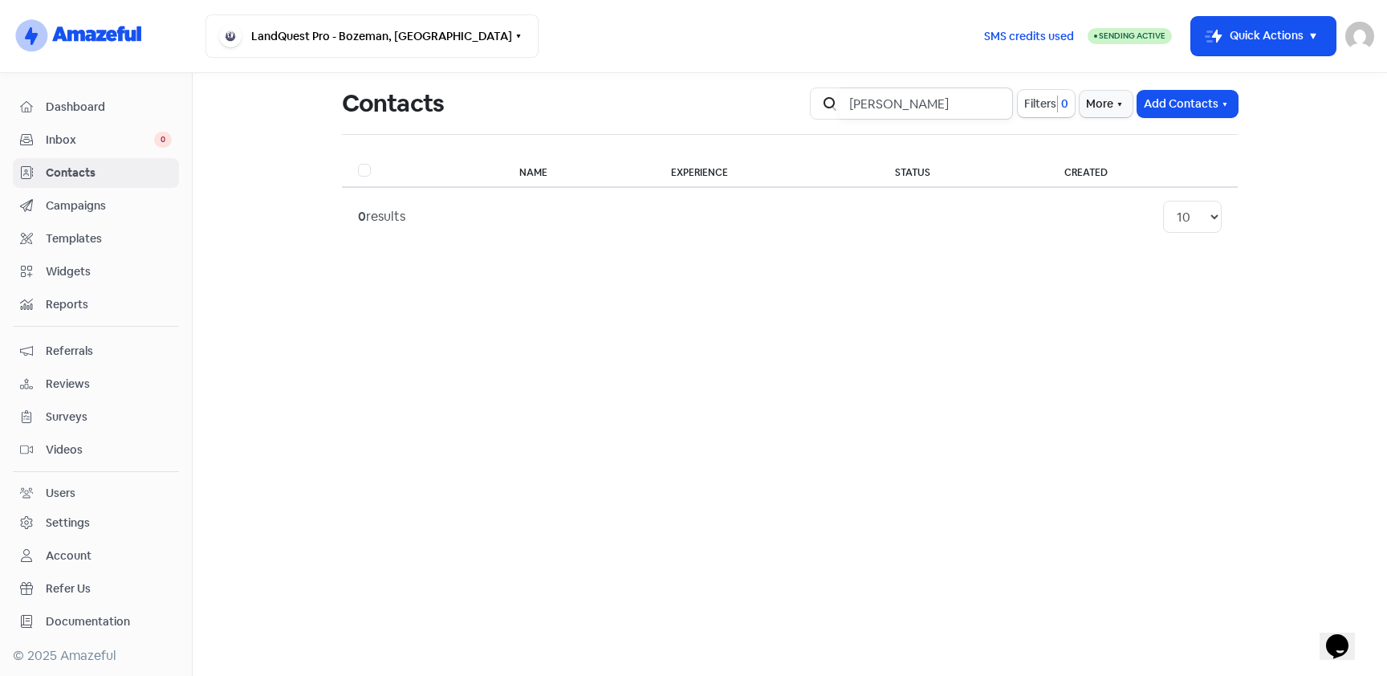
click at [902, 96] on input "[PERSON_NAME]" at bounding box center [926, 103] width 173 height 32
type input "[PERSON_NAME][EMAIL_ADDRESS][PERSON_NAME][DOMAIN_NAME]"
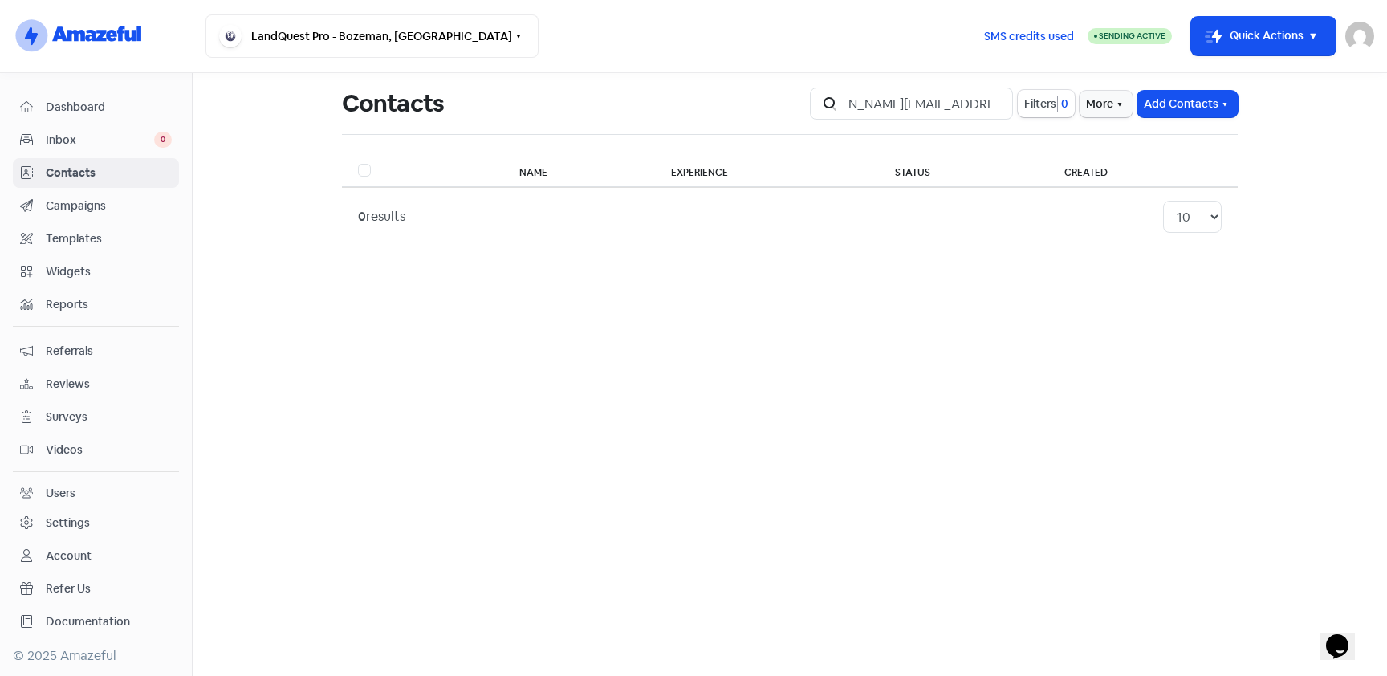
scroll to position [0, 0]
click at [719, 113] on div "Contacts" at bounding box center [566, 103] width 449 height 51
click at [858, 100] on input "[PERSON_NAME][EMAIL_ADDRESS][PERSON_NAME][DOMAIN_NAME]" at bounding box center [926, 103] width 173 height 32
click at [995, 103] on input "[PERSON_NAME][EMAIL_ADDRESS][PERSON_NAME][DOMAIN_NAME]" at bounding box center [926, 103] width 173 height 32
type input "[PERSON_NAME][EMAIL_ADDRESS][PERSON_NAME][DOMAIN_NAME]"
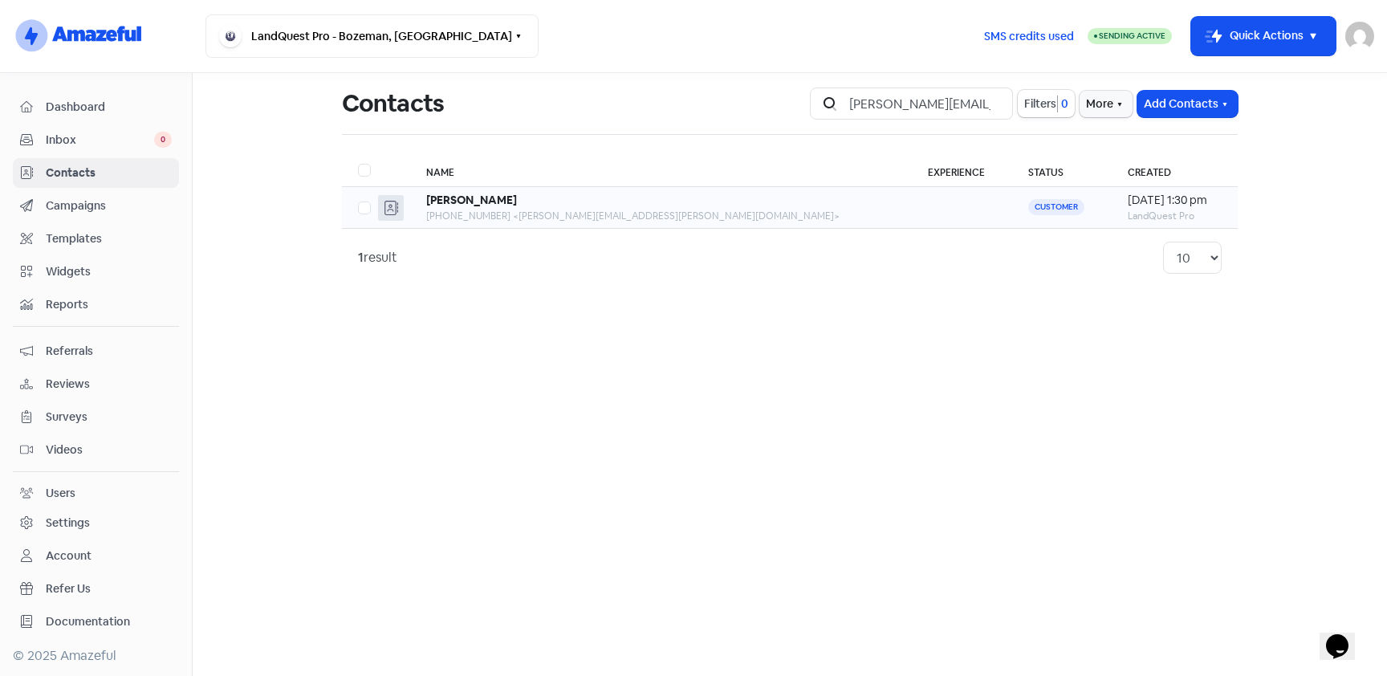
click at [526, 191] on td "Karen +12404607071 <karen.rheinhardt@yahoo.com>" at bounding box center [661, 208] width 502 height 42
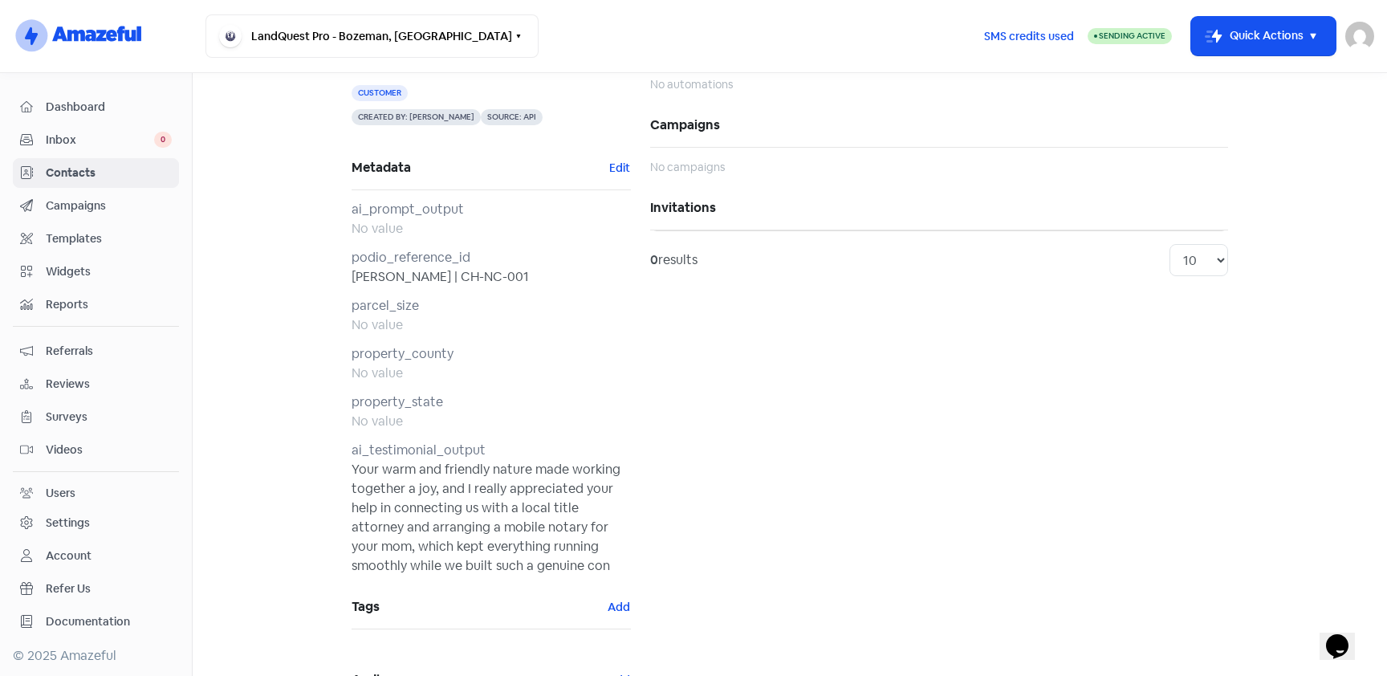
scroll to position [125, 0]
click at [494, 458] on div "Your warm and friendly nature made working together a joy, and I really appreci…" at bounding box center [491, 515] width 279 height 116
click at [510, 547] on div "Your warm and friendly nature made working together a joy, and I really appreci…" at bounding box center [491, 515] width 279 height 116
click at [620, 156] on button "Edit" at bounding box center [619, 165] width 22 height 18
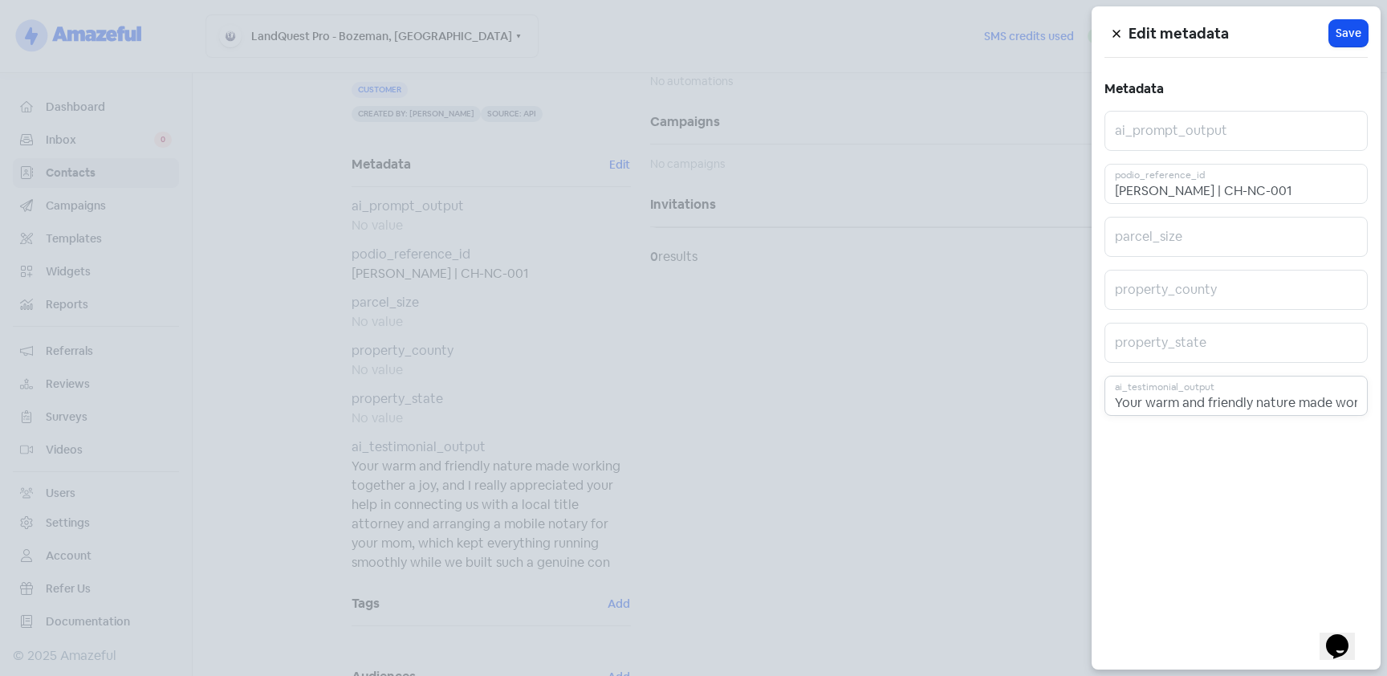
click at [1173, 389] on input "Your warm and friendly nature made working together a joy, and I really appreci…" at bounding box center [1236, 396] width 263 height 40
drag, startPoint x: 1188, startPoint y: 401, endPoint x: 1401, endPoint y: 404, distance: 212.7
click at [1386, 404] on html "logo-amazeful_Logo LandQuest Pro - Bozeman, MT Switch Business All businesses N…" at bounding box center [693, 338] width 1387 height 676
click at [1360, 398] on input "Your warm and friendly nature made working together a joy, and I really appreci…" at bounding box center [1236, 396] width 263 height 40
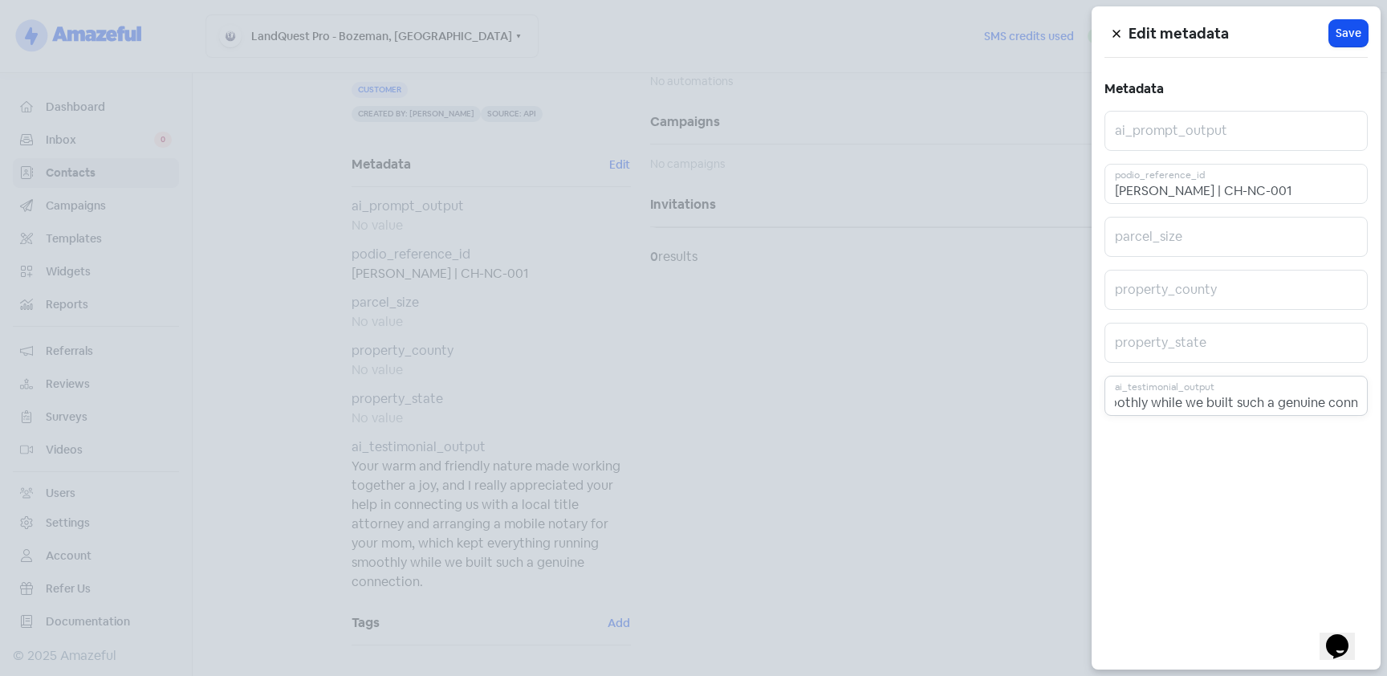
scroll to position [0, 1303]
type input "Your warm and friendly nature made working together a joy, and I really appreci…"
click at [995, 411] on div at bounding box center [693, 338] width 1387 height 676
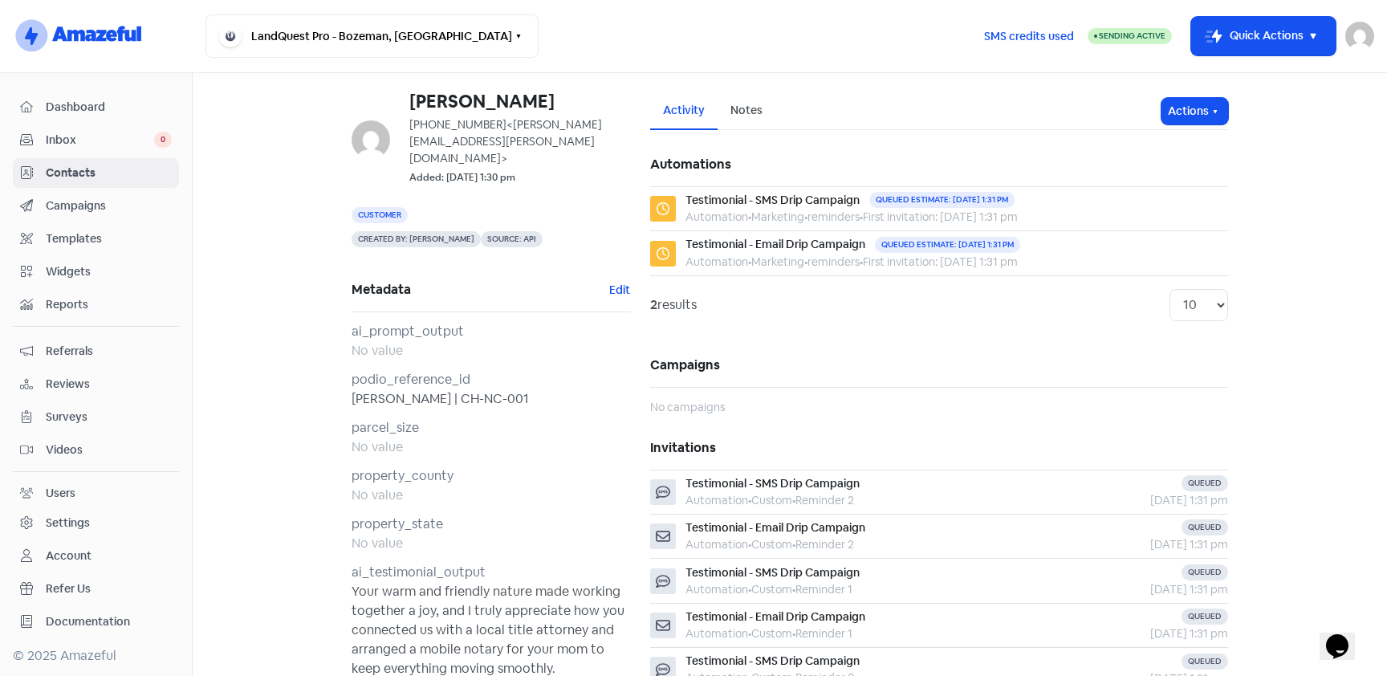
scroll to position [48, 0]
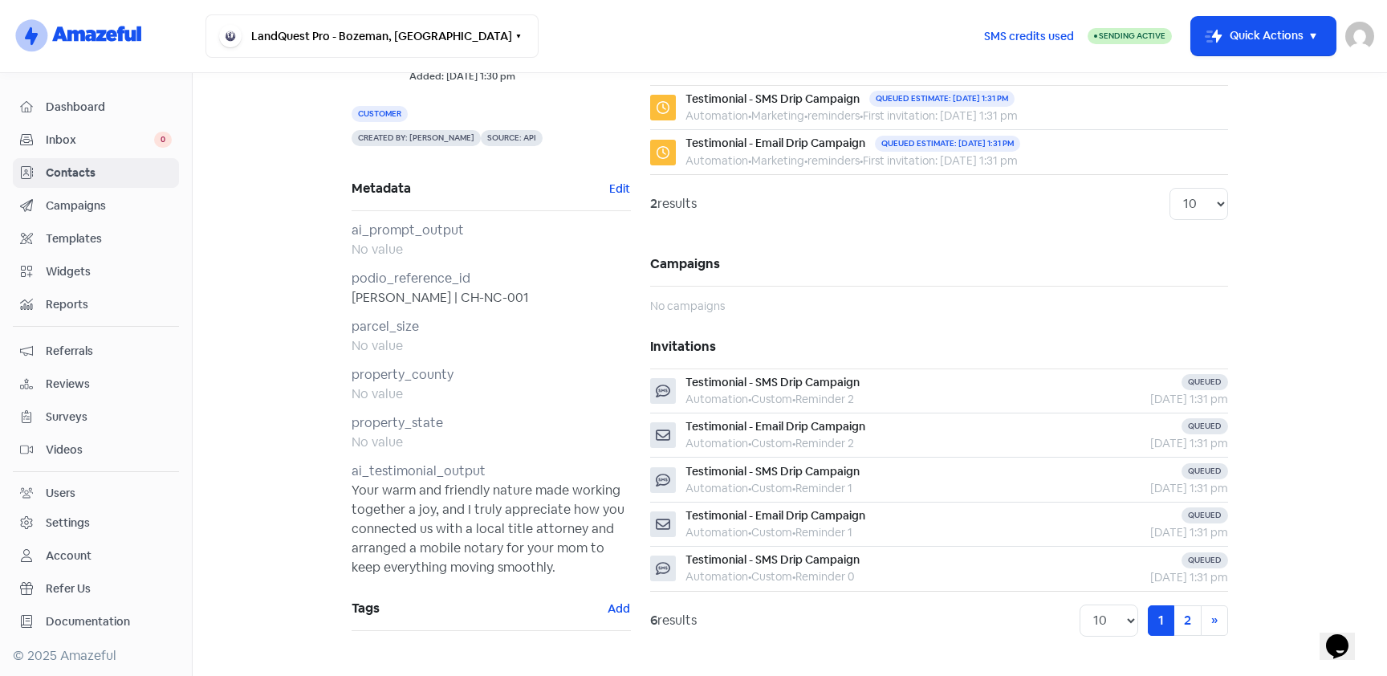
scroll to position [104, 0]
click at [1191, 612] on link "2" at bounding box center [1188, 618] width 28 height 31
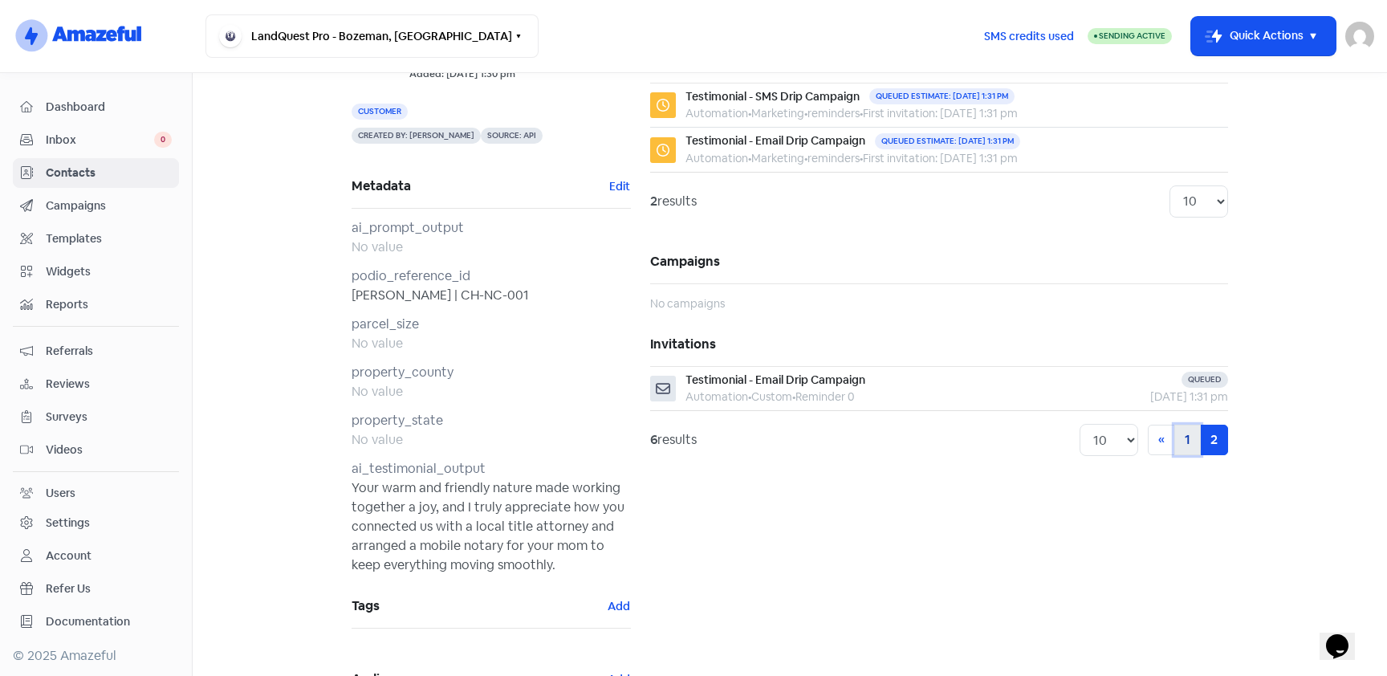
click at [1182, 450] on link "1" at bounding box center [1187, 440] width 26 height 31
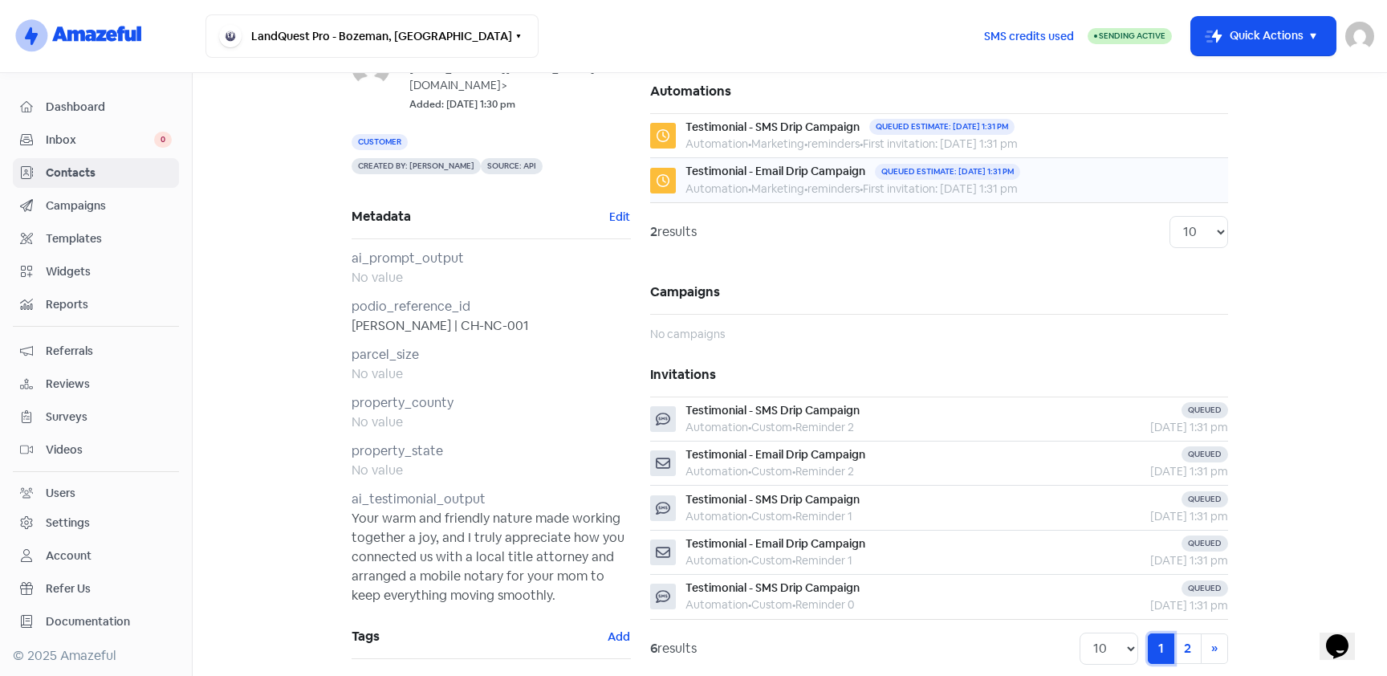
scroll to position [0, 0]
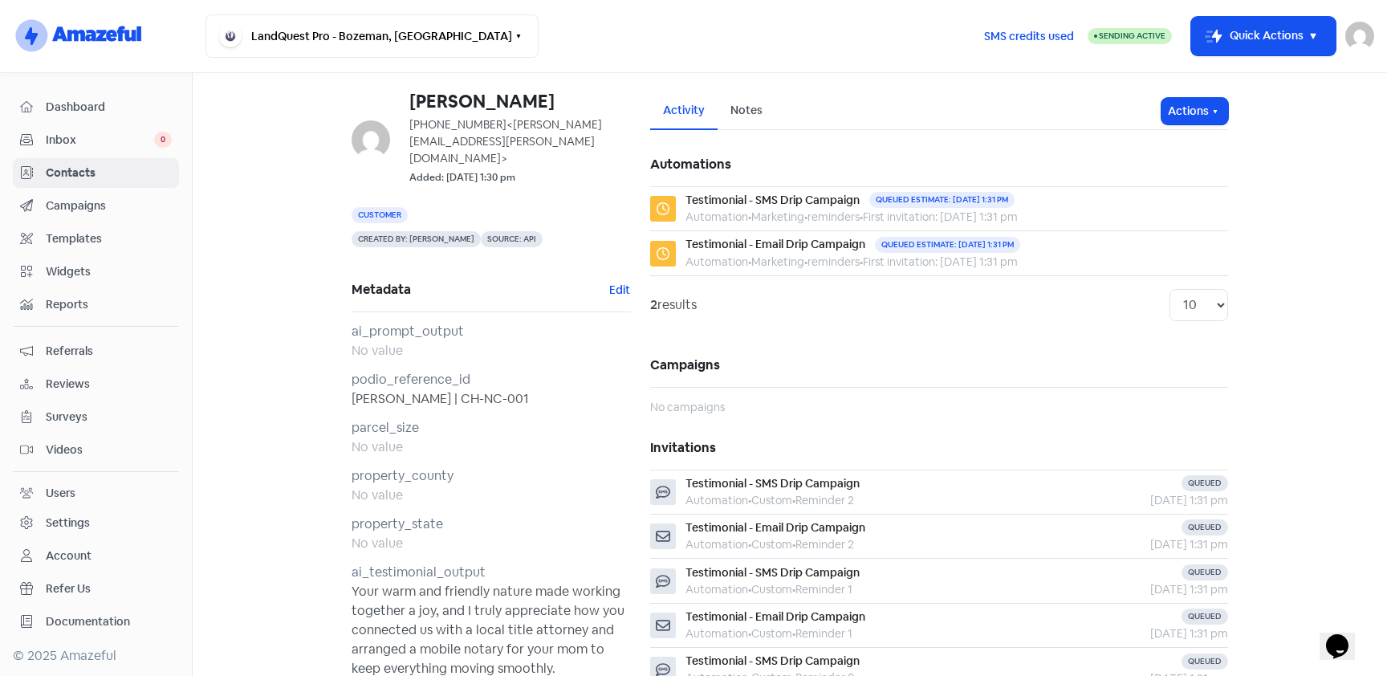
click at [128, 182] on link "Contacts" at bounding box center [96, 173] width 166 height 30
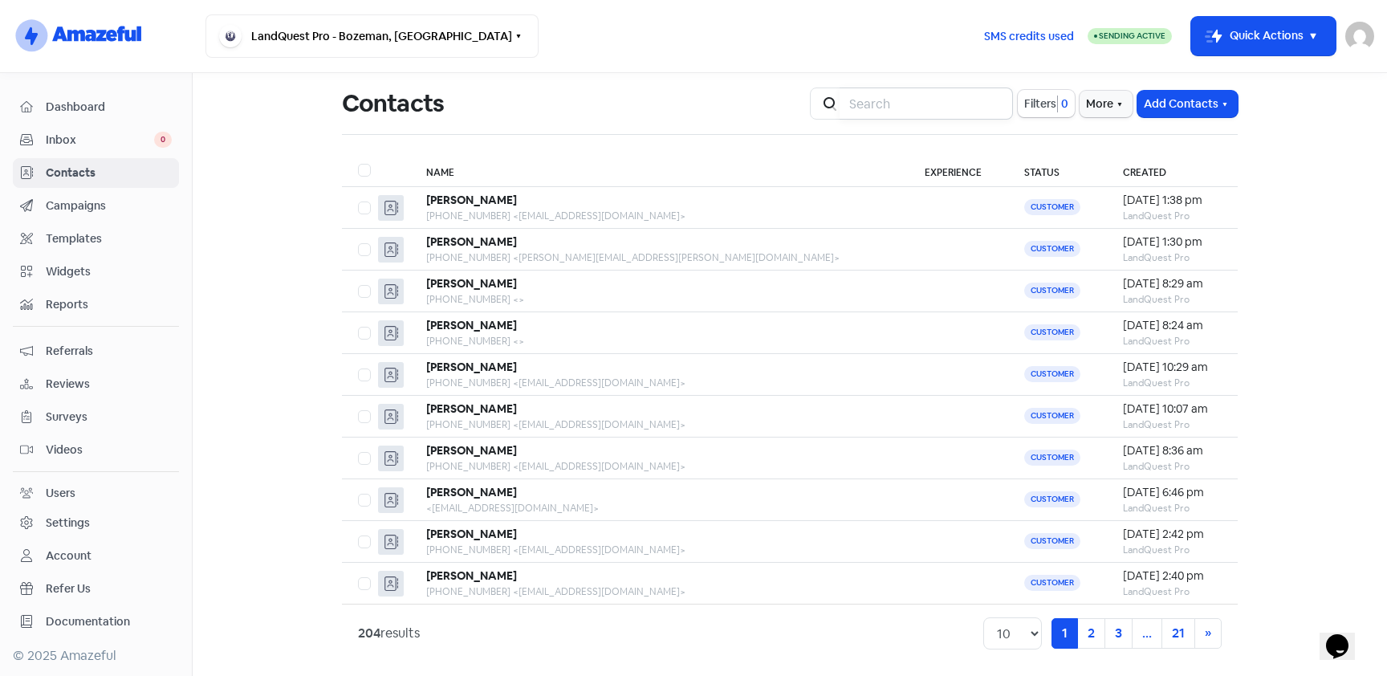
click at [901, 99] on input "search" at bounding box center [926, 103] width 173 height 32
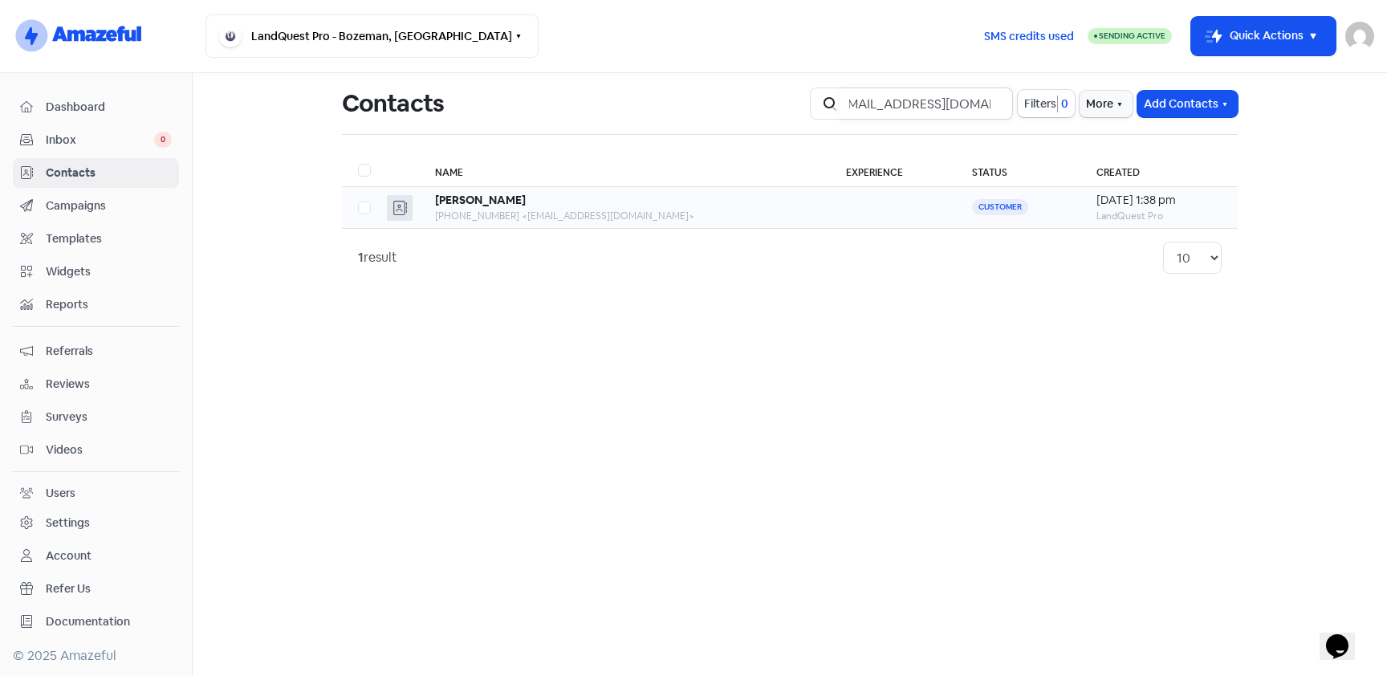
type input "steviejr1977@gmail.com"
click at [573, 218] on div "[PHONE_NUMBER] <[EMAIL_ADDRESS][DOMAIN_NAME]>" at bounding box center [624, 216] width 379 height 14
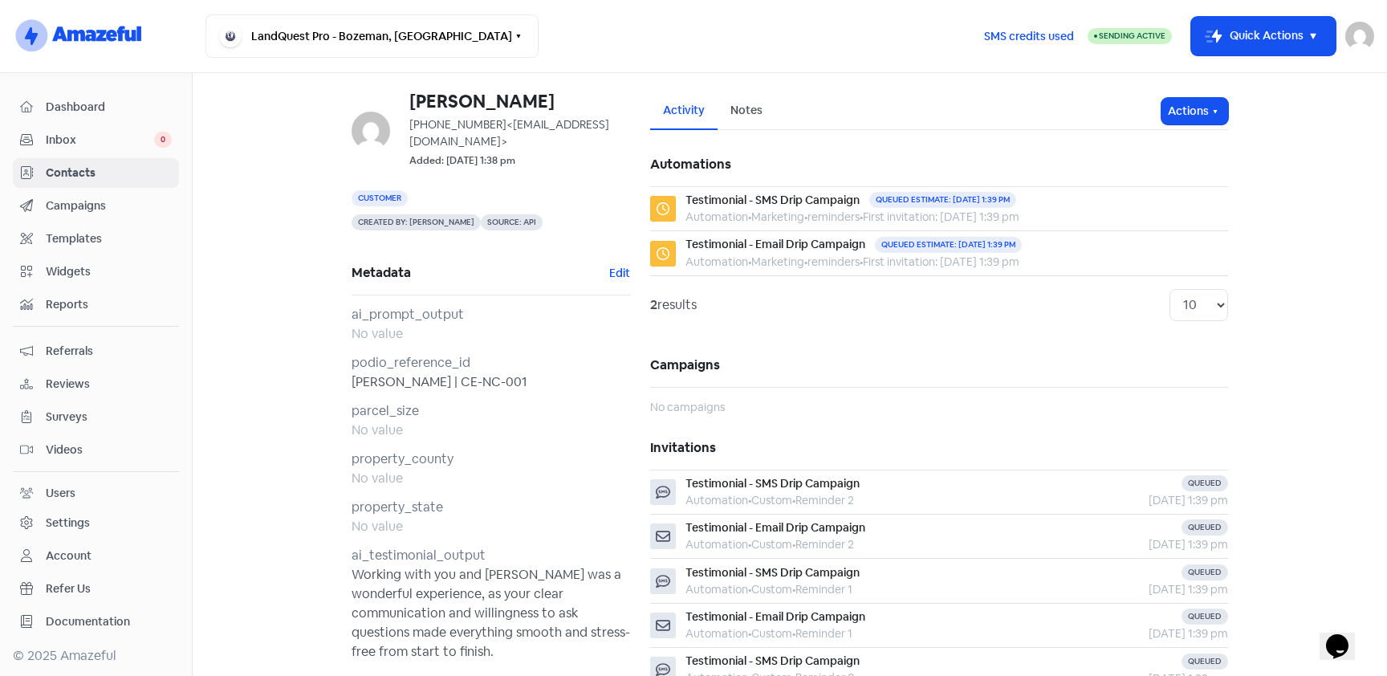
scroll to position [94, 0]
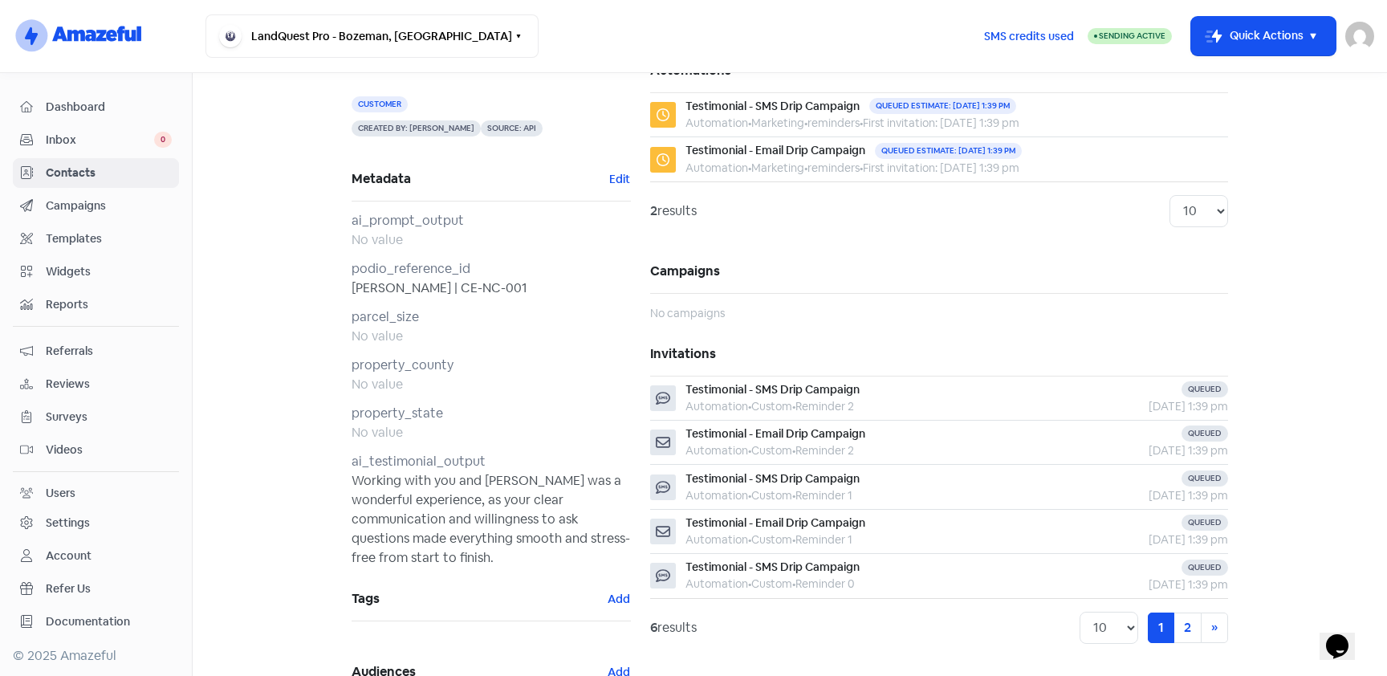
click at [77, 170] on span "Contacts" at bounding box center [109, 173] width 126 height 17
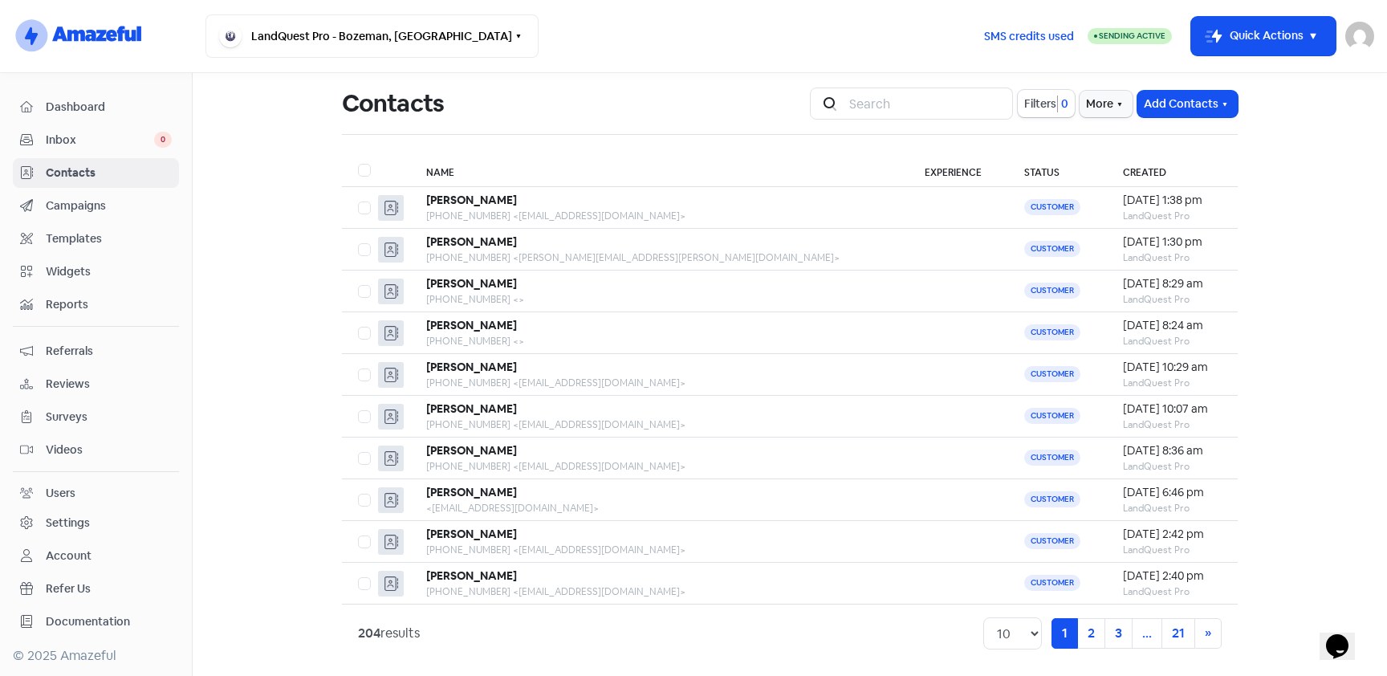
click at [109, 161] on link "Contacts" at bounding box center [96, 173] width 166 height 30
click at [56, 203] on span "Campaigns" at bounding box center [109, 205] width 126 height 17
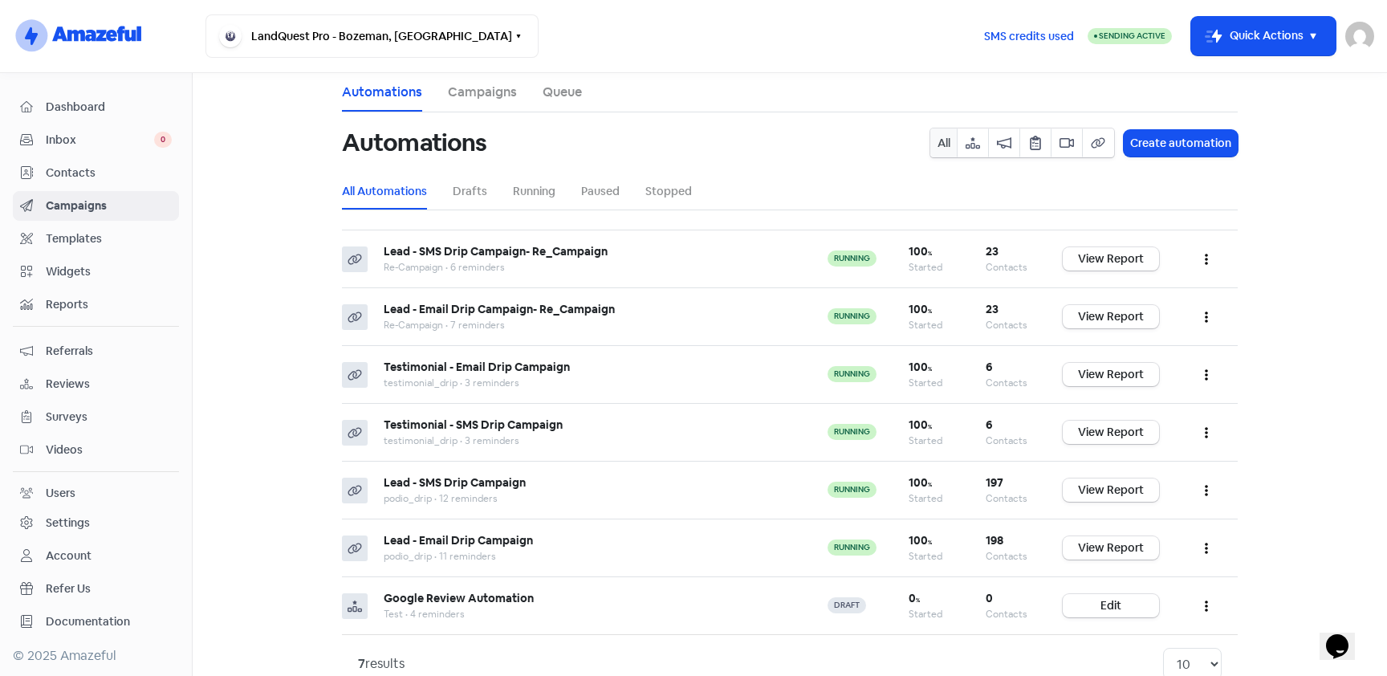
click at [69, 175] on span "Contacts" at bounding box center [109, 173] width 126 height 17
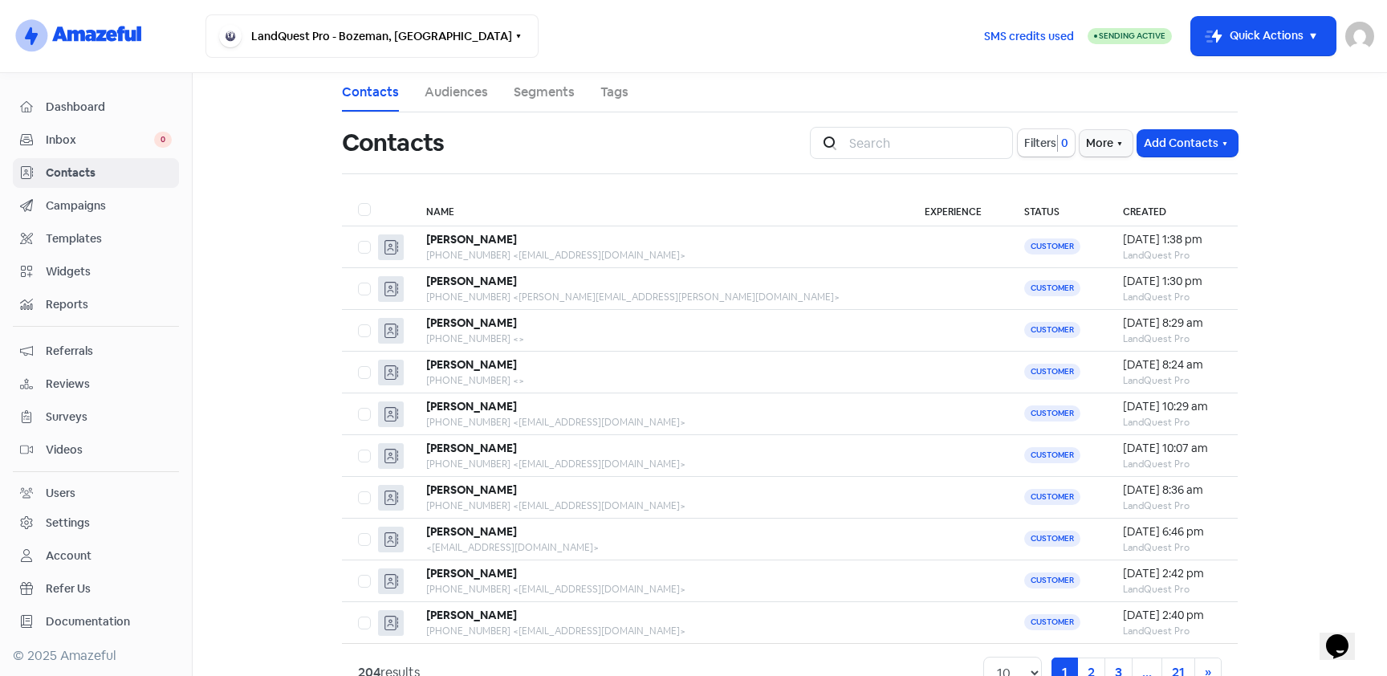
click at [441, 100] on link "Audiences" at bounding box center [456, 92] width 63 height 19
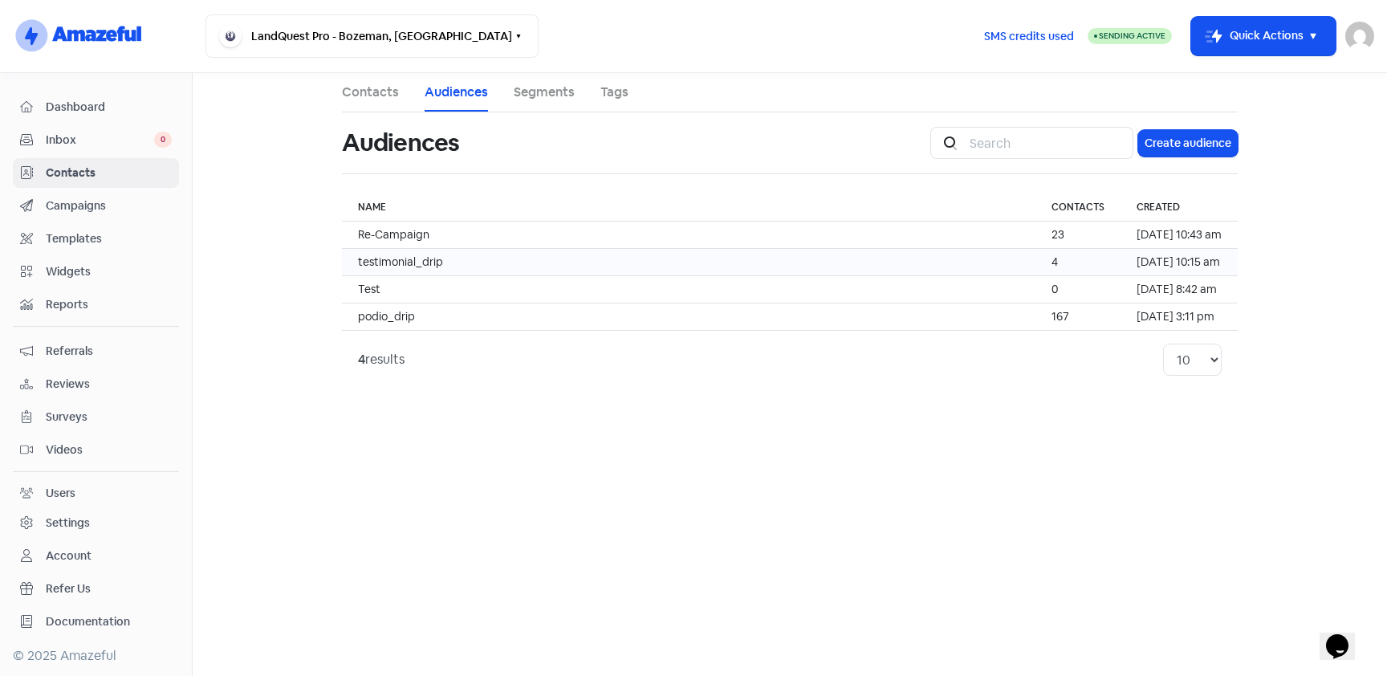
click at [426, 254] on td "testimonial_drip" at bounding box center [689, 262] width 694 height 27
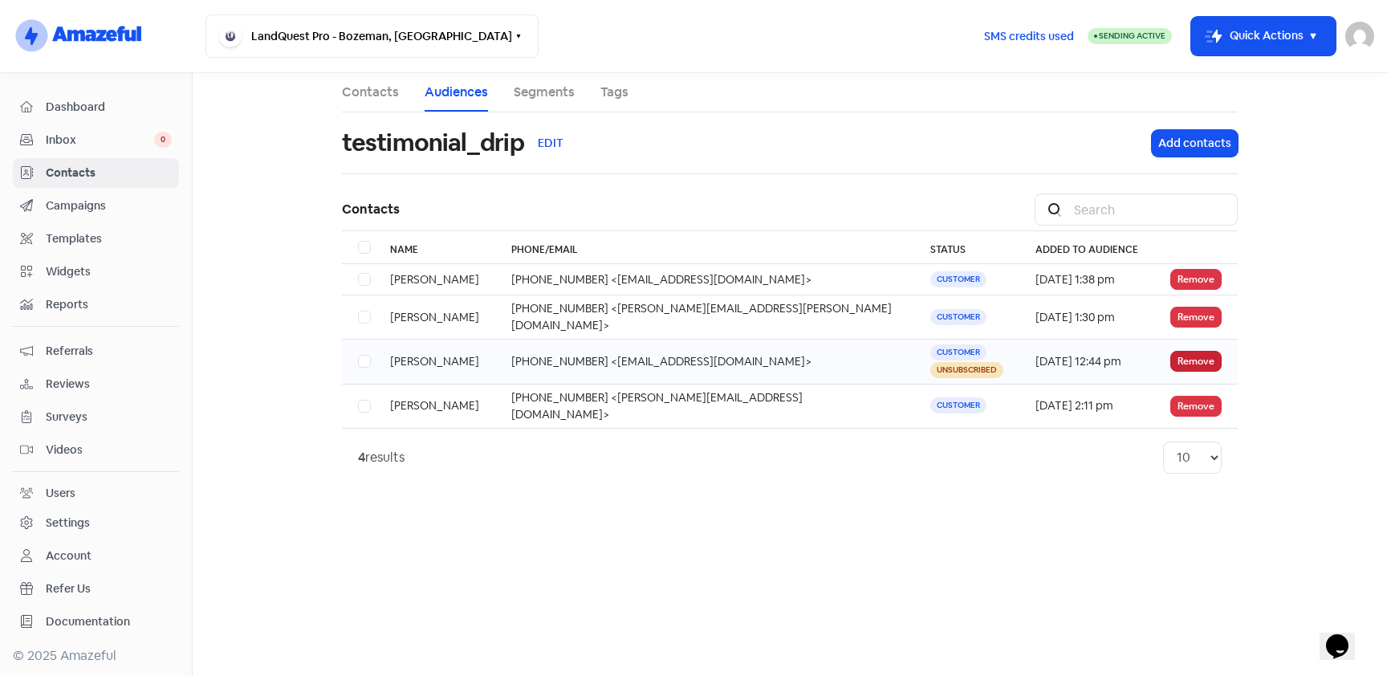
click at [1177, 352] on button "Remove" at bounding box center [1195, 361] width 51 height 21
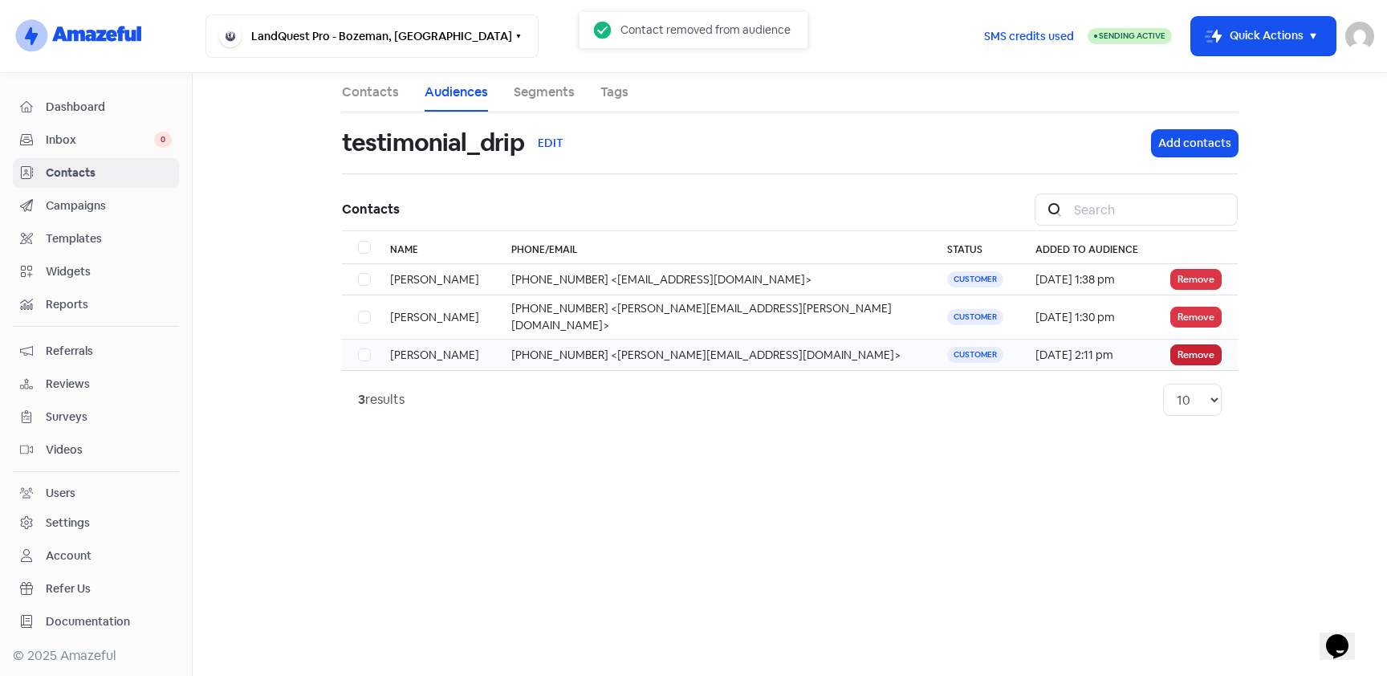
click at [1204, 347] on button "Remove" at bounding box center [1195, 354] width 51 height 21
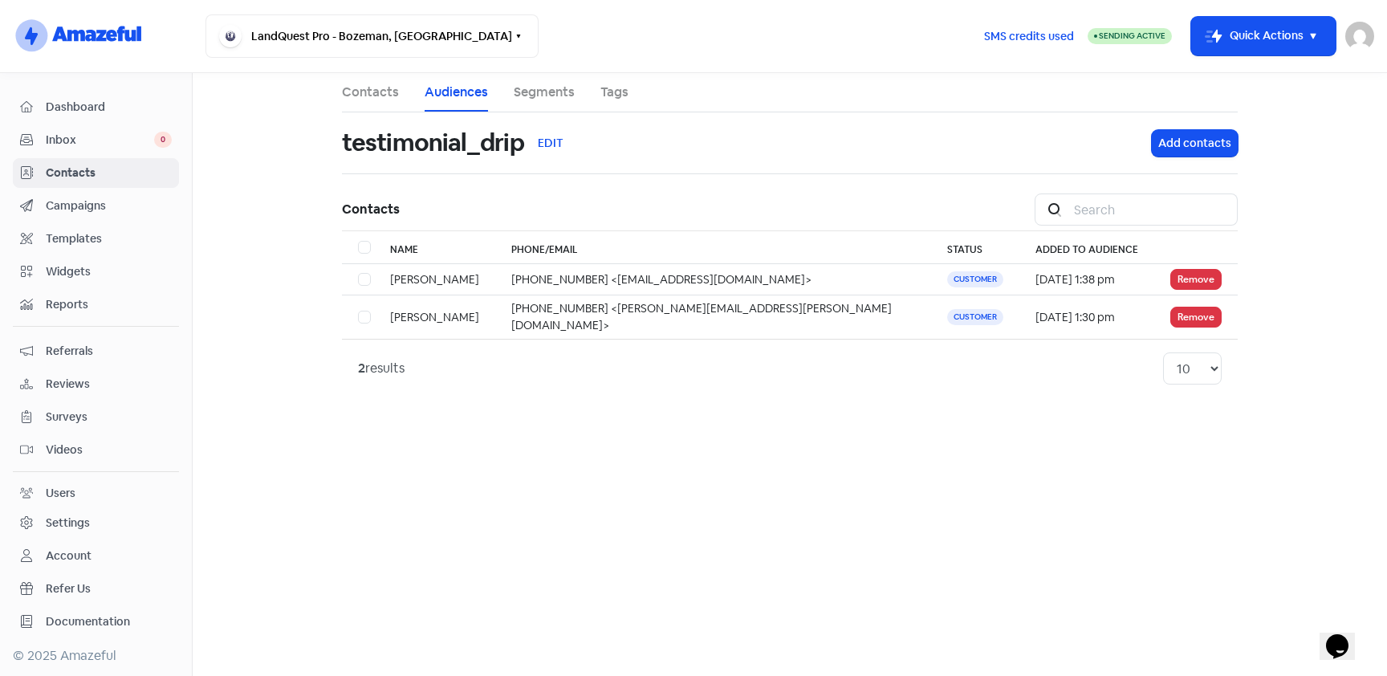
click at [376, 100] on link "Contacts" at bounding box center [370, 92] width 57 height 19
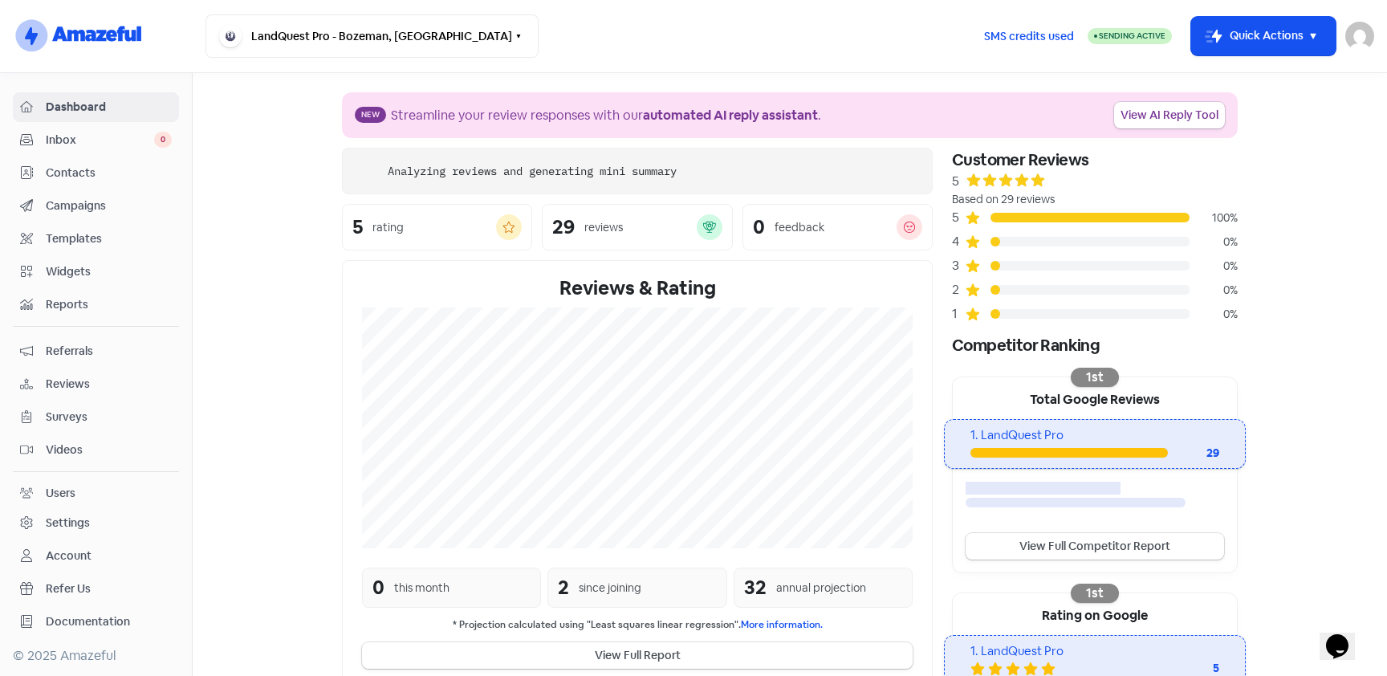
click at [120, 203] on span "Campaigns" at bounding box center [109, 205] width 126 height 17
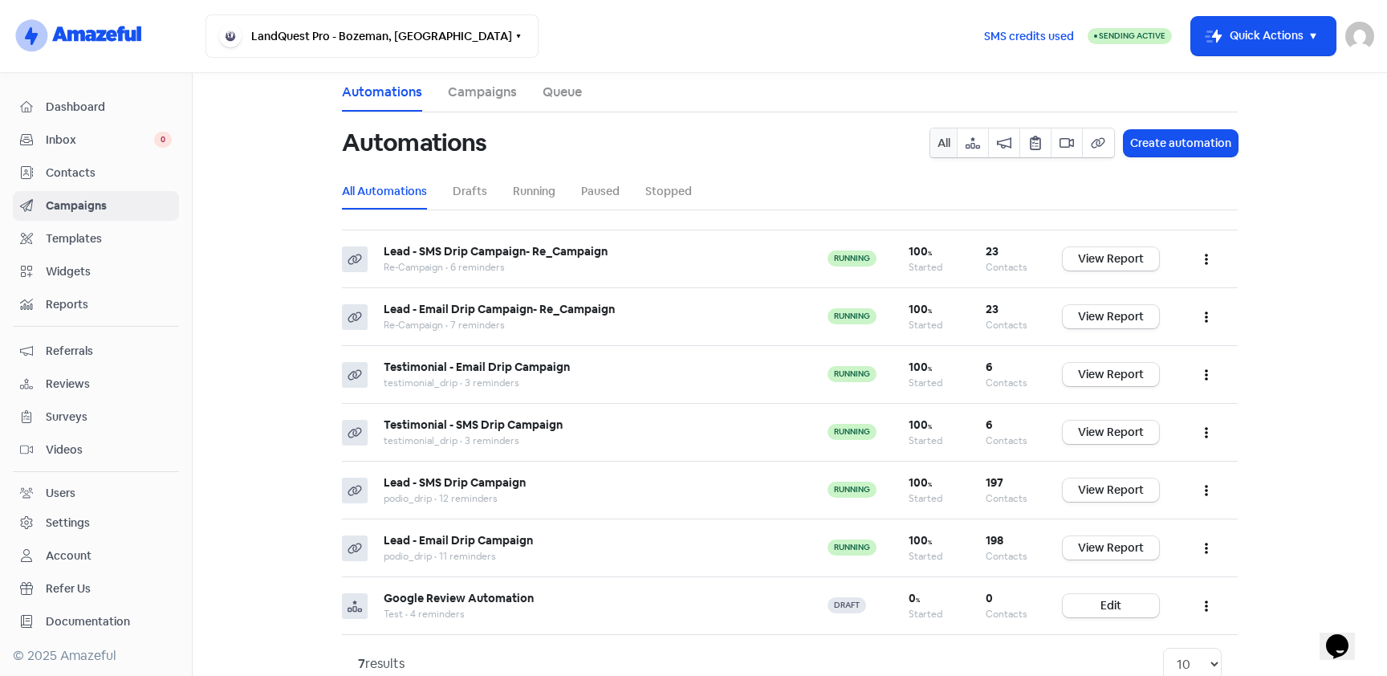
click at [115, 169] on span "Contacts" at bounding box center [109, 173] width 126 height 17
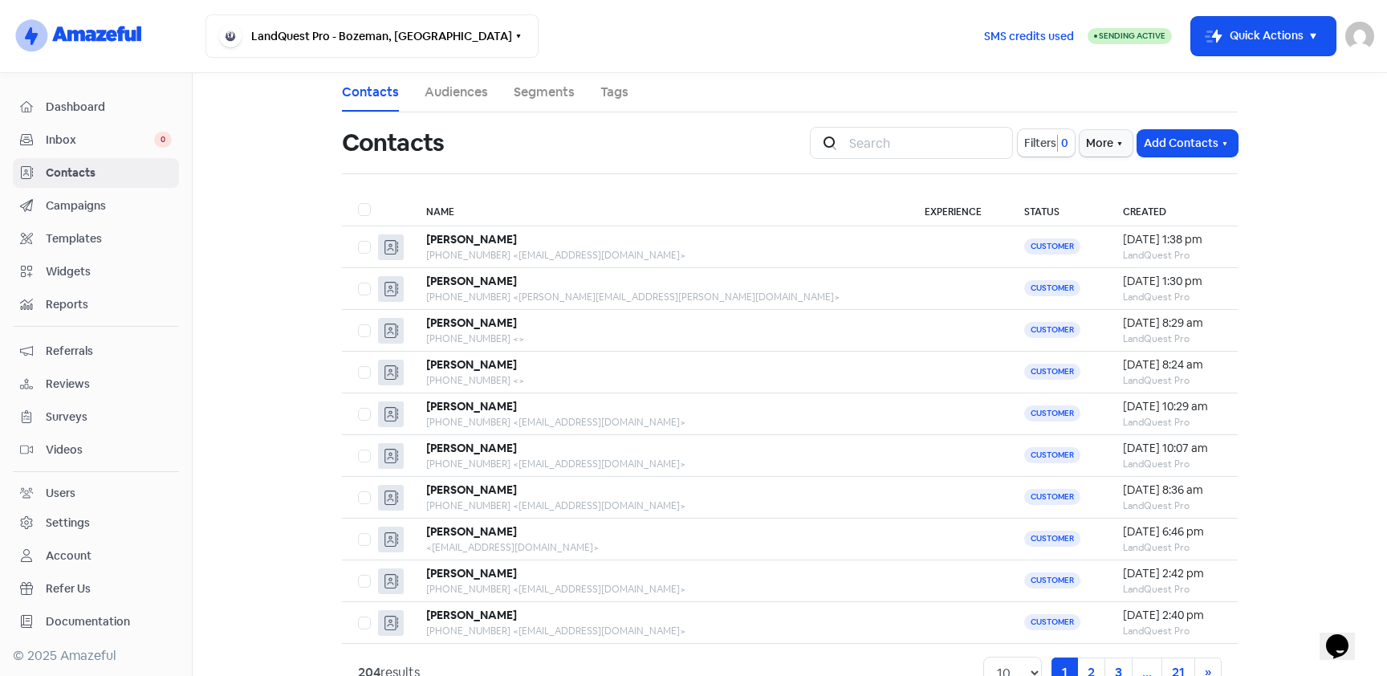
click at [439, 96] on link "Audiences" at bounding box center [456, 92] width 63 height 19
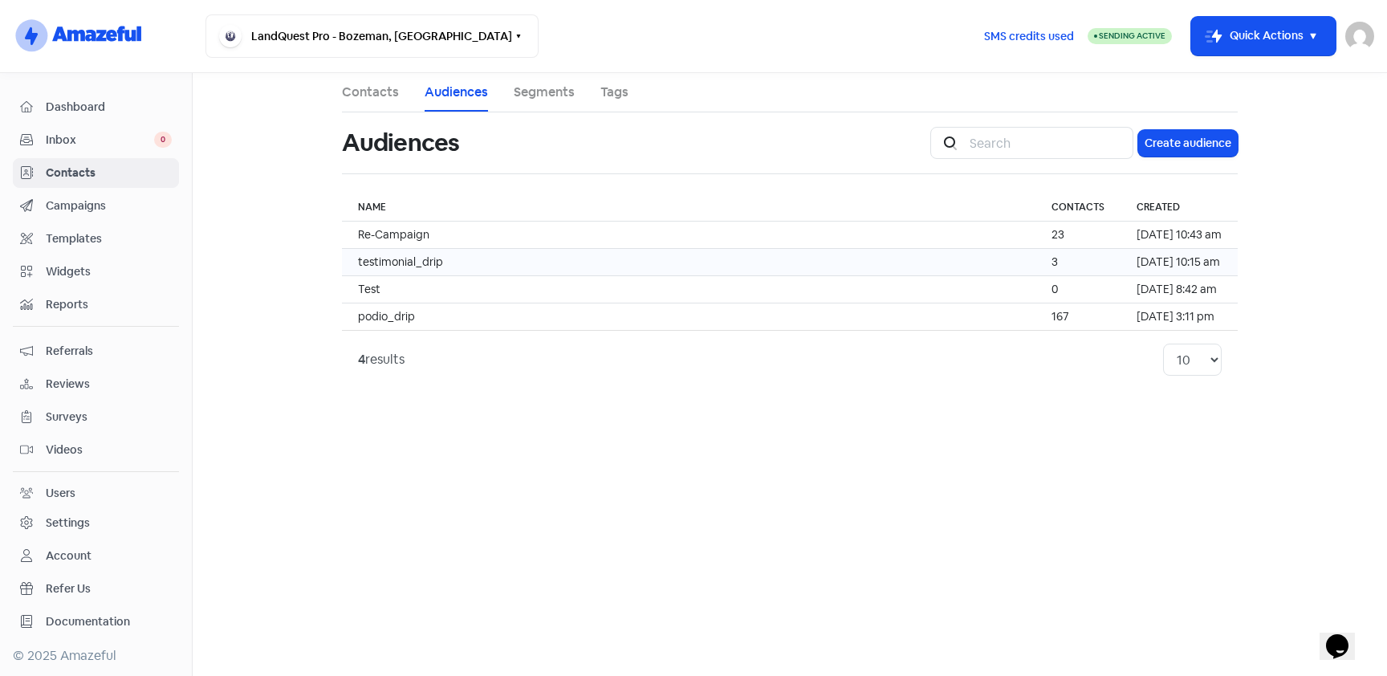
click at [459, 258] on td "testimonial_drip" at bounding box center [689, 262] width 694 height 27
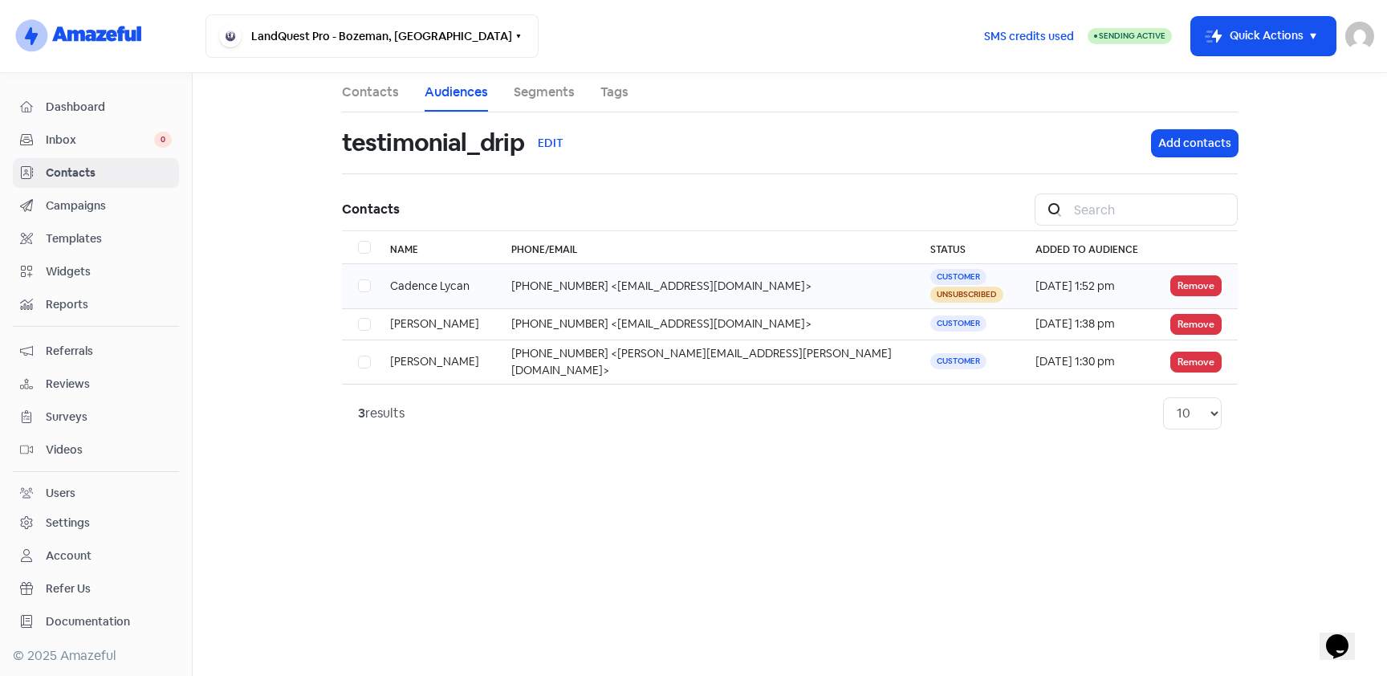
click at [1042, 291] on td "[DATE] 1:52 pm" at bounding box center [1086, 286] width 135 height 45
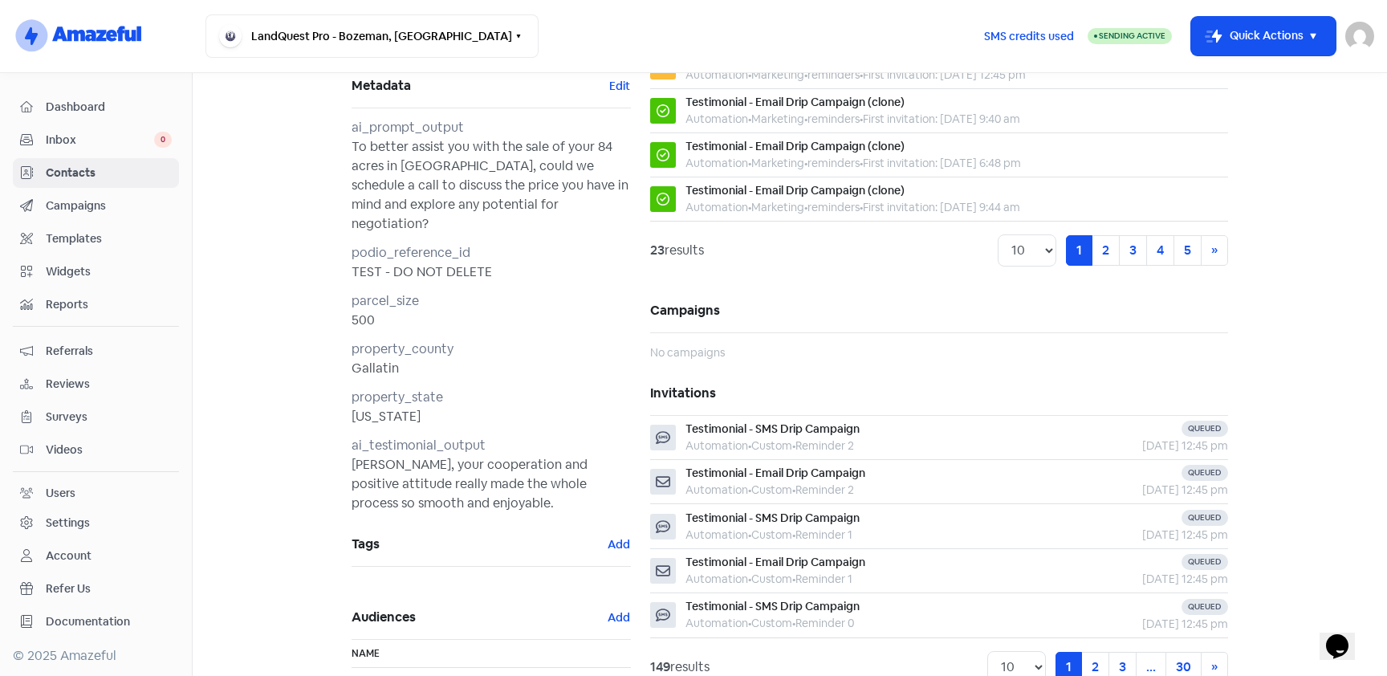
scroll to position [350, 0]
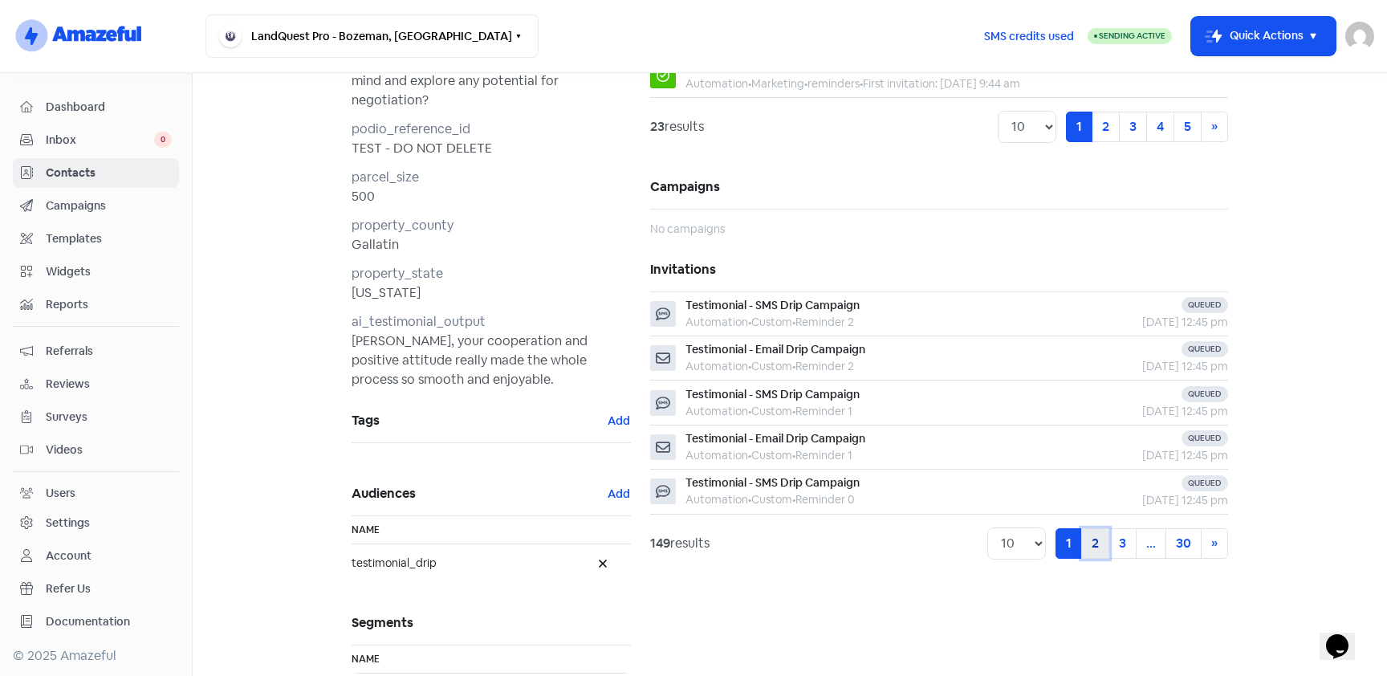
click at [1092, 543] on link "2" at bounding box center [1095, 543] width 28 height 31
click at [1042, 539] on link "1" at bounding box center [1041, 543] width 26 height 31
